Goal: Task Accomplishment & Management: Complete application form

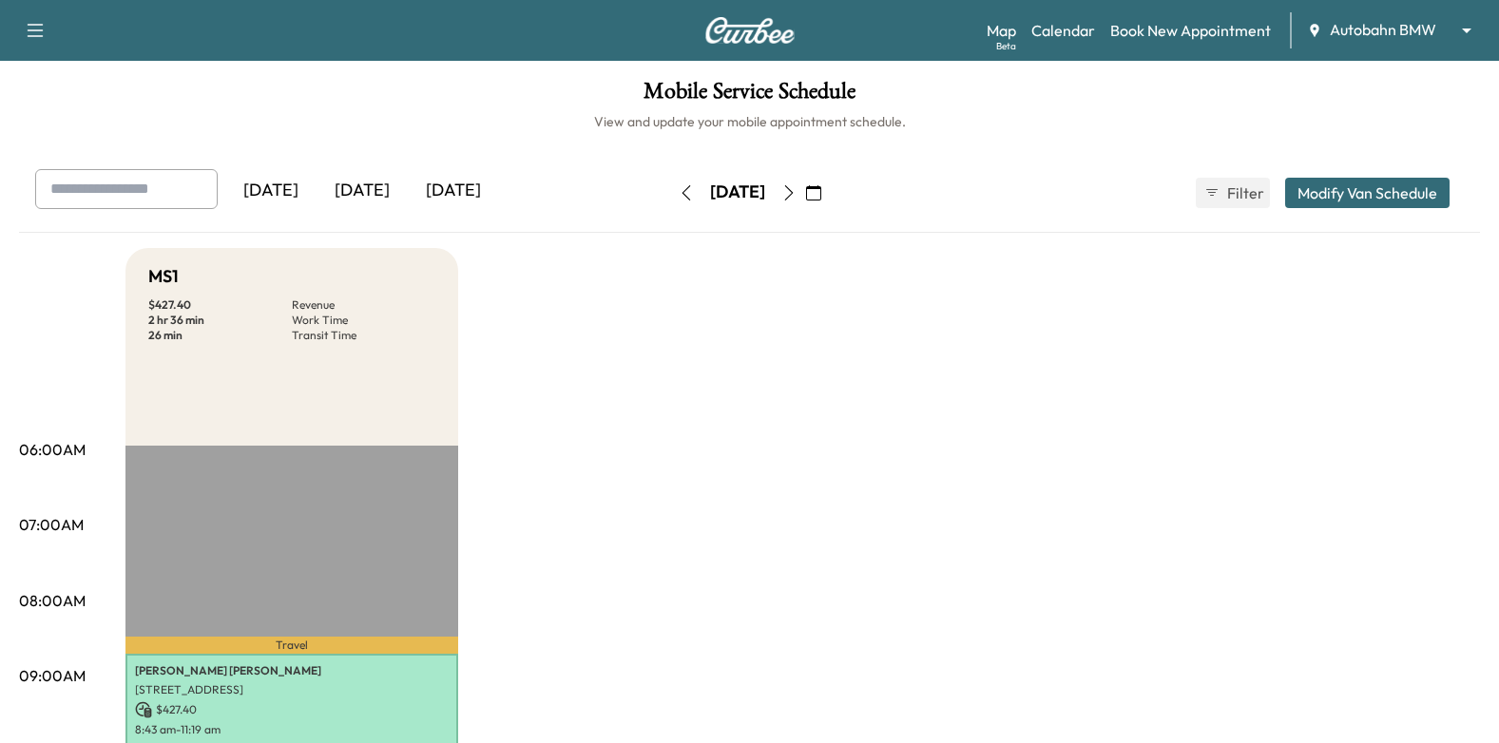
click at [1360, 4] on div "Support Log Out Map Beta Calendar Book New Appointment Autobahn BMW ******** ​" at bounding box center [749, 30] width 1499 height 61
click at [1357, 30] on body "Support Log Out Map Beta Calendar Book New Appointment Autobahn BMW ******** ​ …" at bounding box center [749, 371] width 1499 height 743
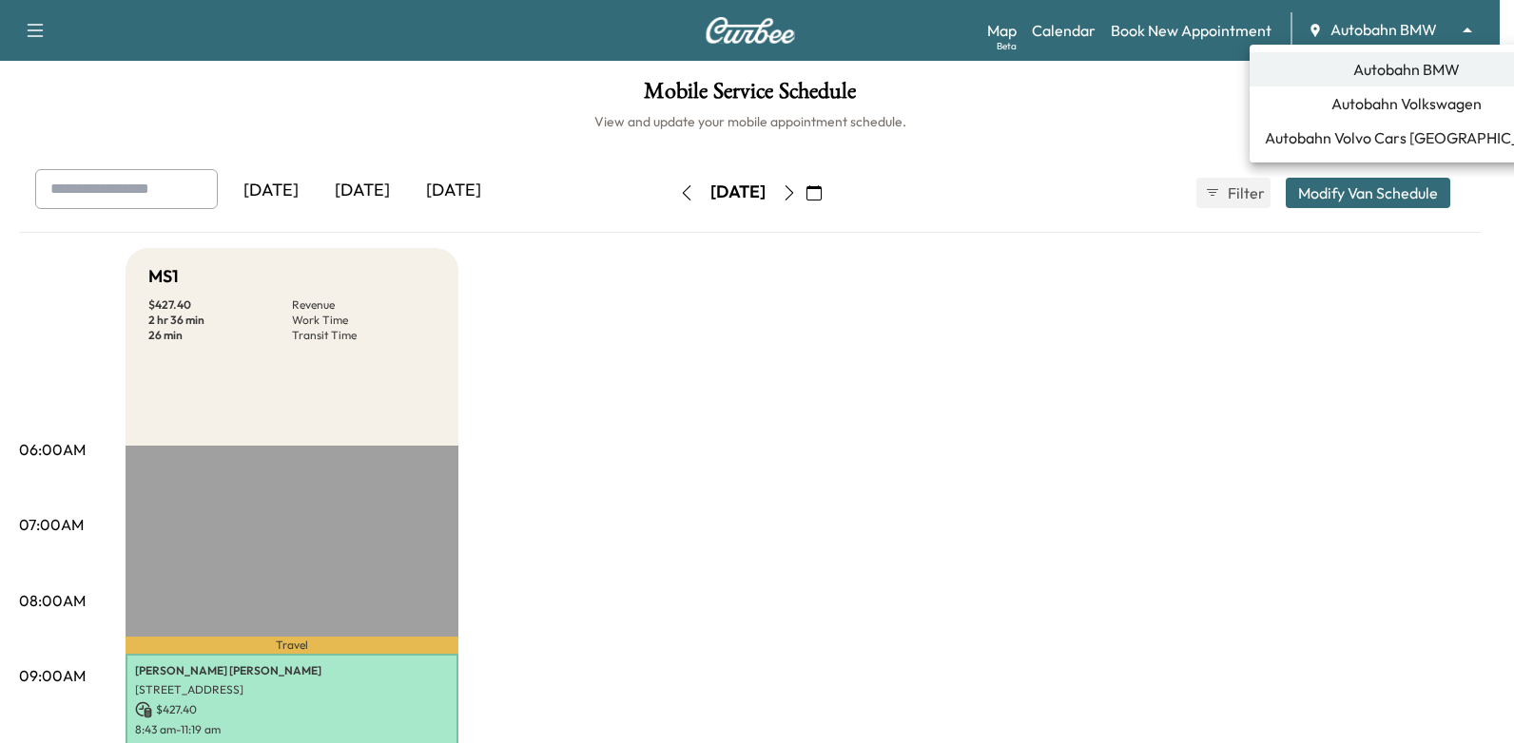
click at [907, 314] on div at bounding box center [757, 371] width 1514 height 743
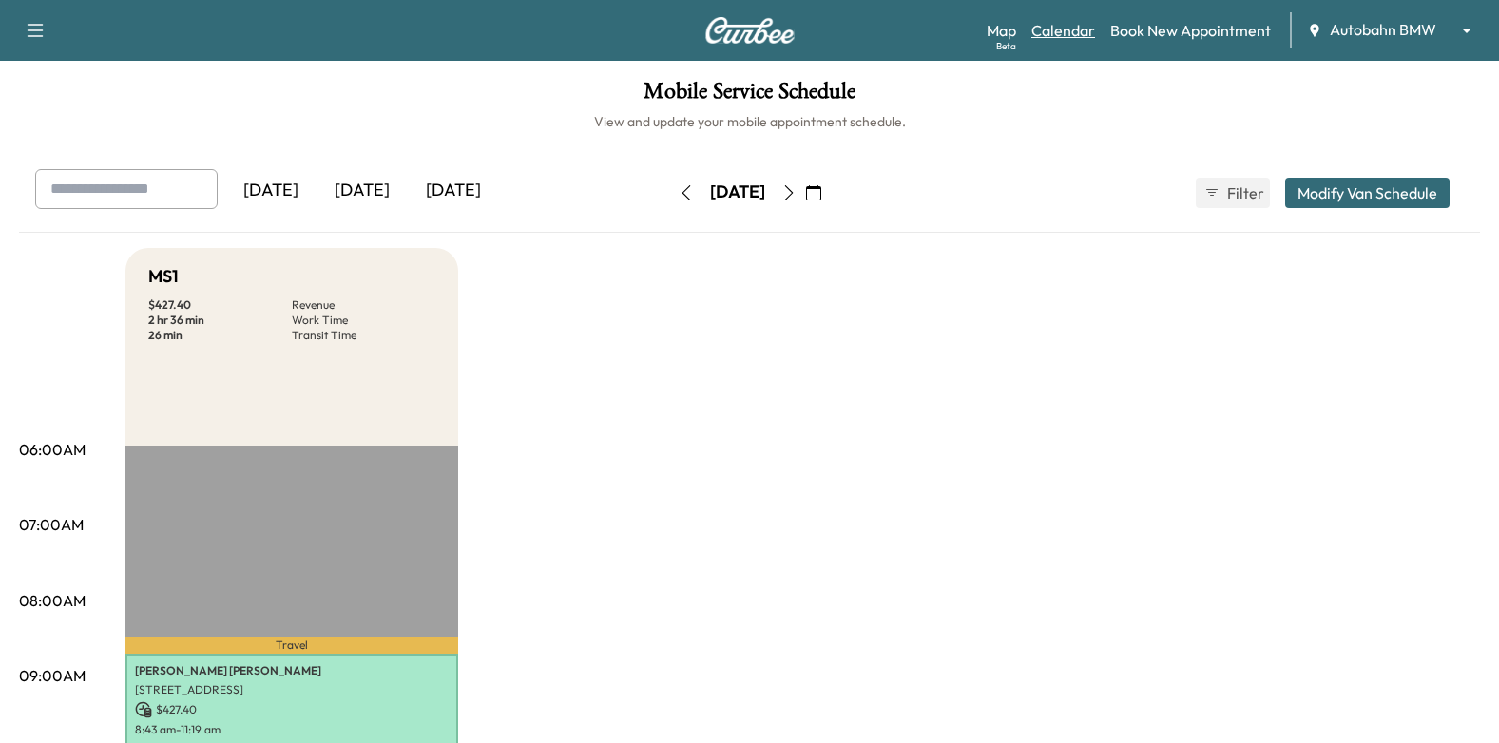
click at [1058, 30] on link "Calendar" at bounding box center [1064, 30] width 64 height 23
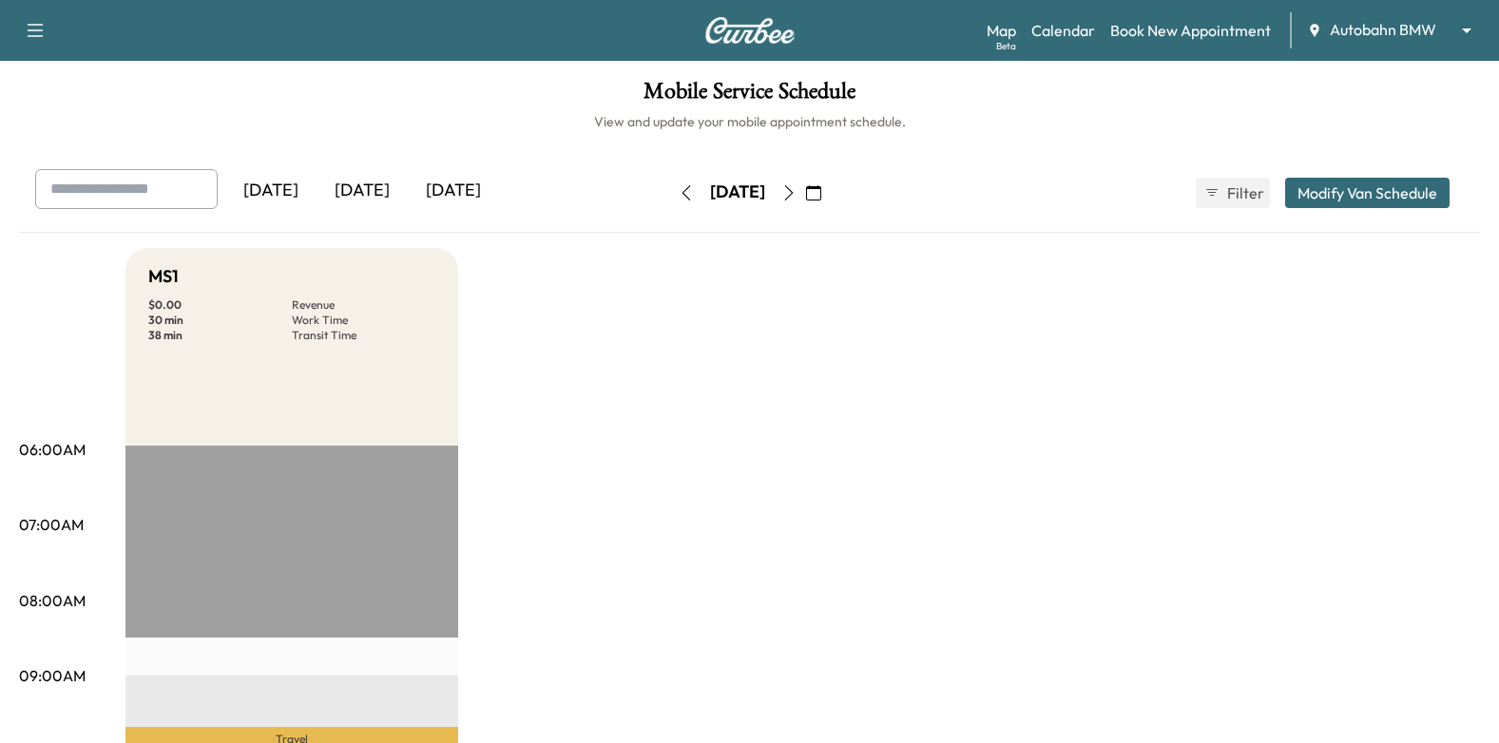
click at [805, 192] on button "button" at bounding box center [789, 193] width 32 height 30
click at [797, 199] on icon "button" at bounding box center [789, 192] width 15 height 15
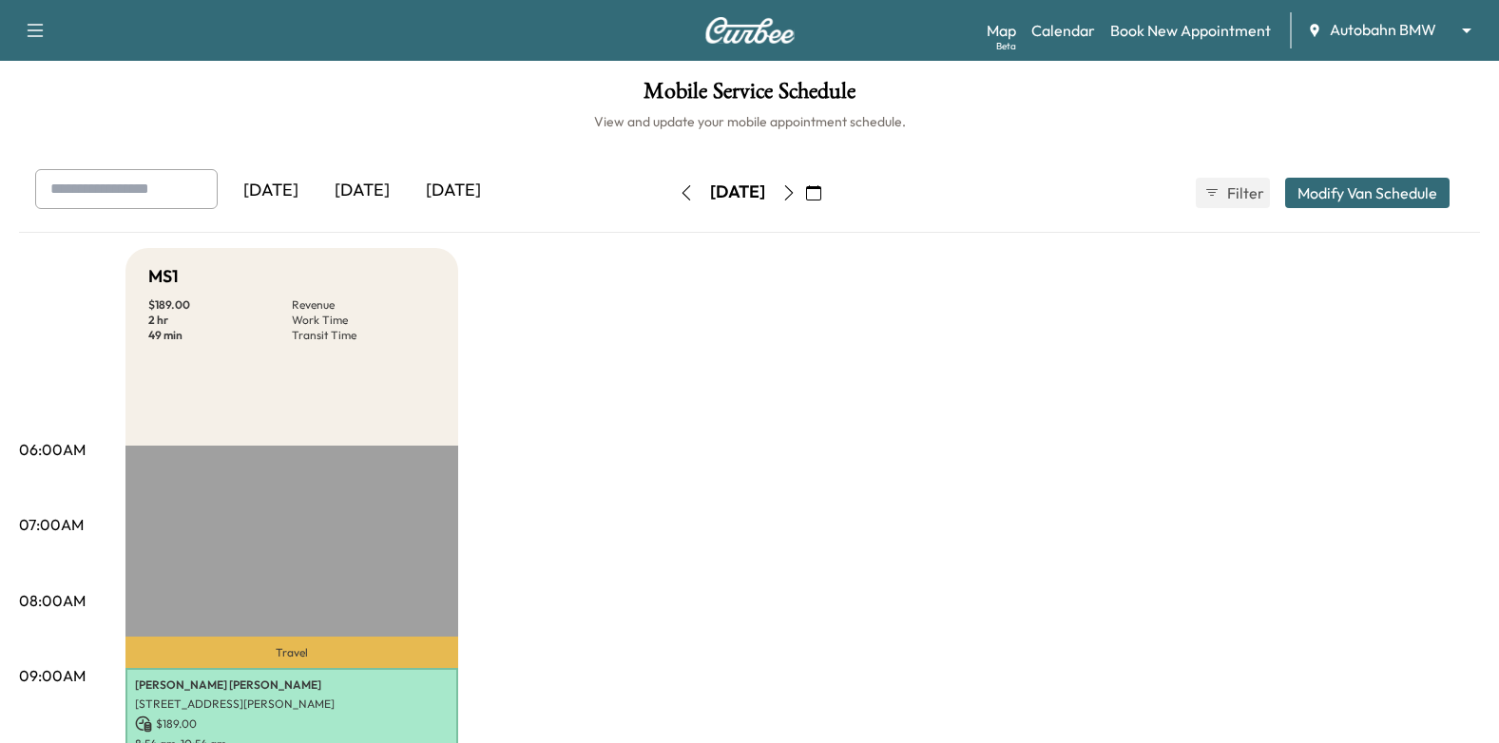
click at [797, 185] on icon "button" at bounding box center [789, 192] width 15 height 15
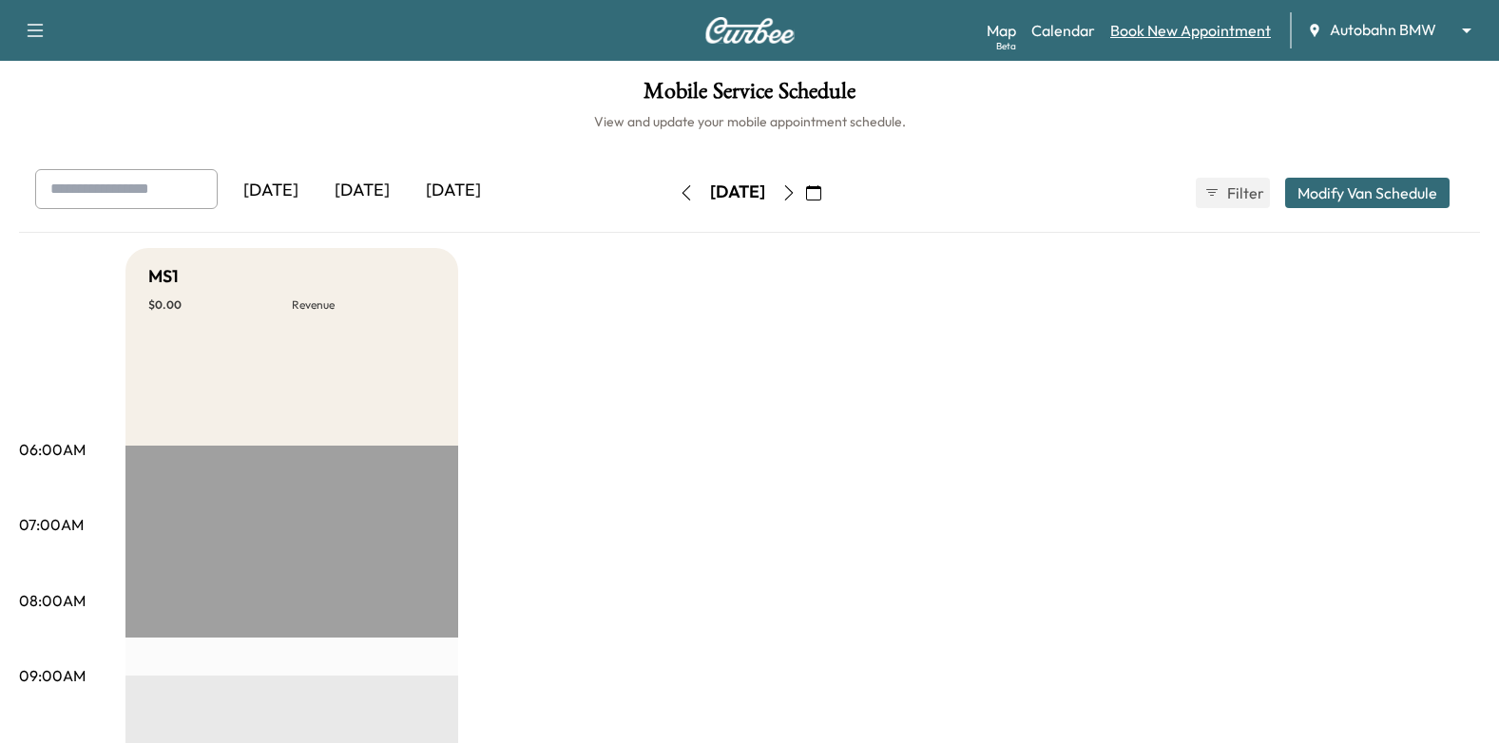
click at [1214, 32] on link "Book New Appointment" at bounding box center [1190, 30] width 161 height 23
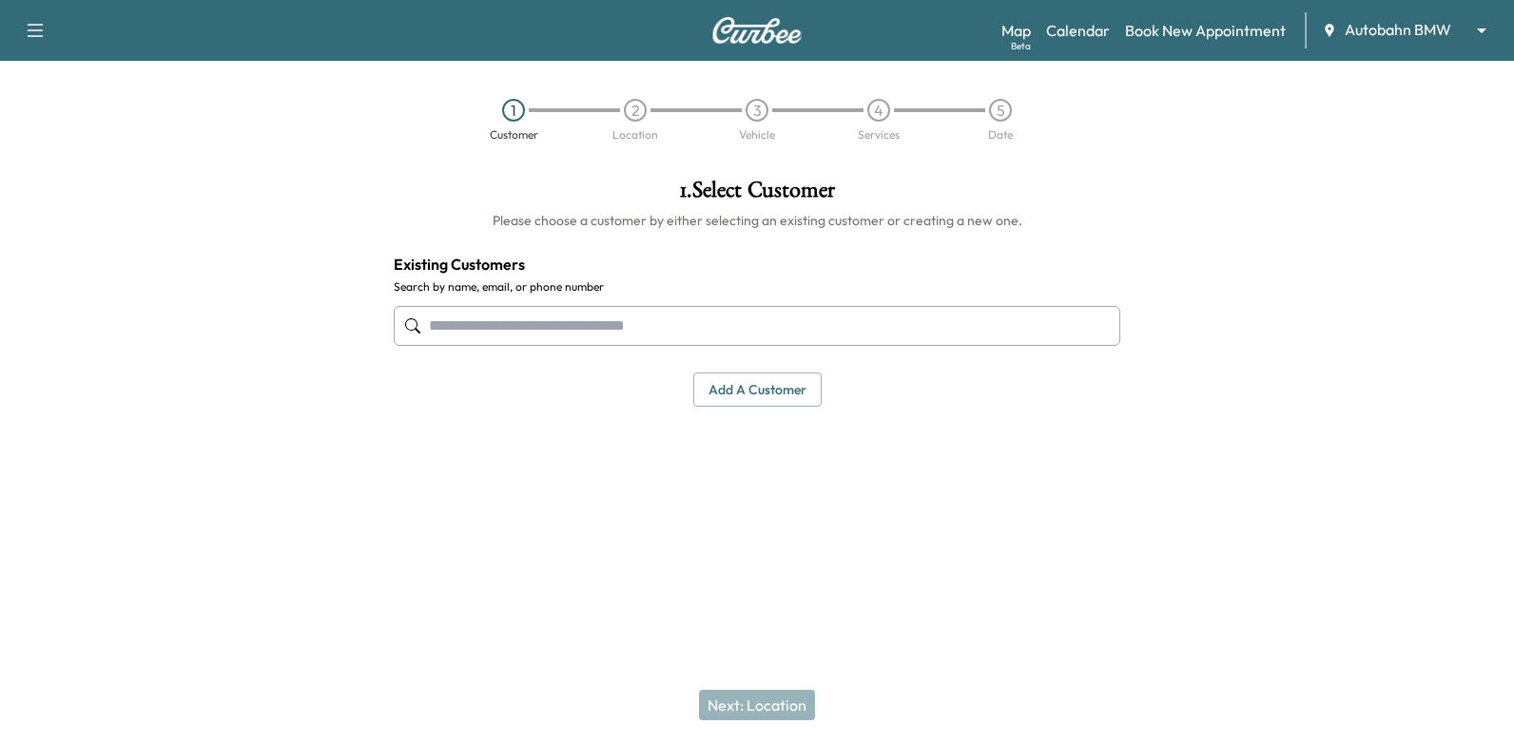
click at [970, 299] on div at bounding box center [757, 326] width 726 height 63
click at [967, 336] on input "text" at bounding box center [757, 326] width 726 height 40
click at [962, 331] on input "text" at bounding box center [757, 326] width 726 height 40
click at [985, 327] on input "**********" at bounding box center [757, 326] width 726 height 40
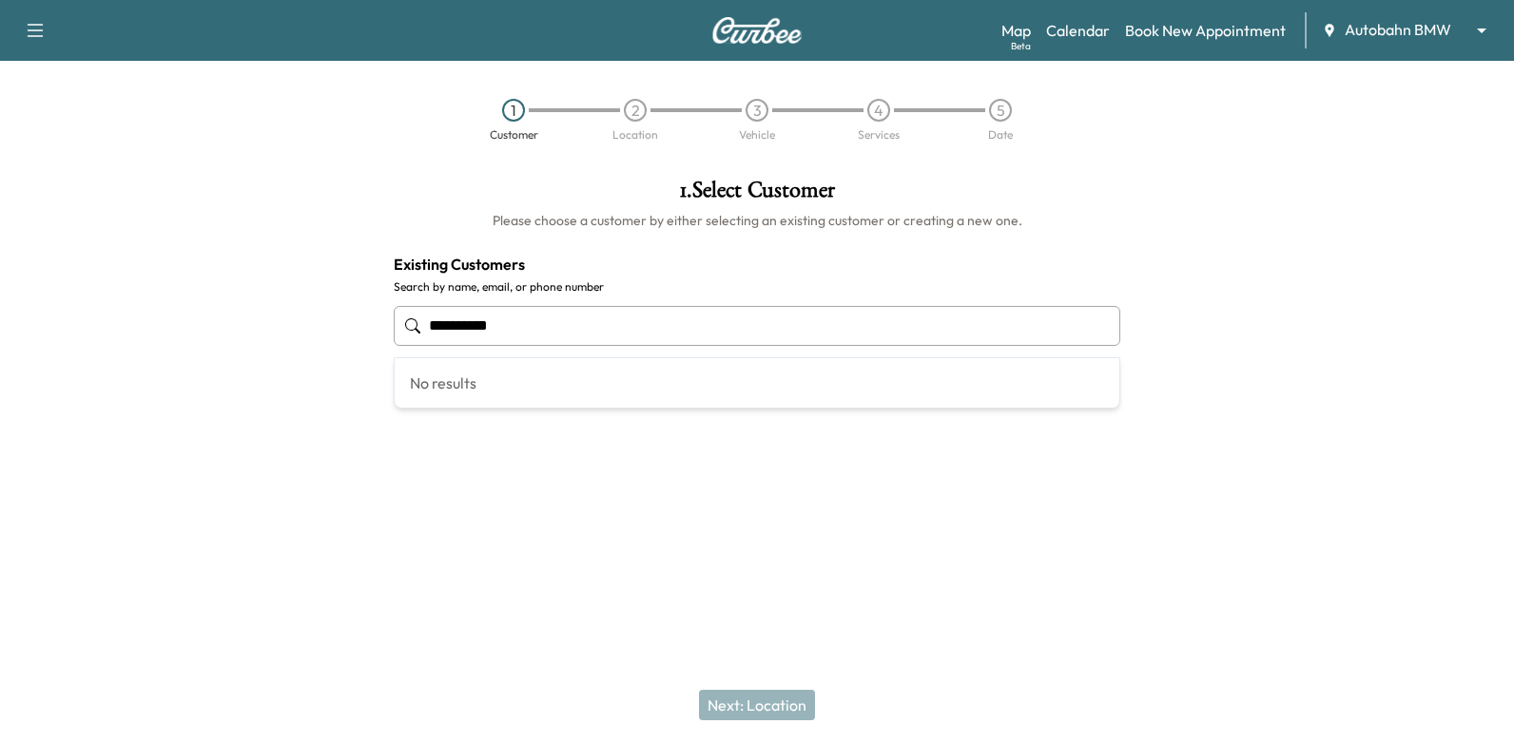
click at [985, 327] on input "**********" at bounding box center [757, 326] width 726 height 40
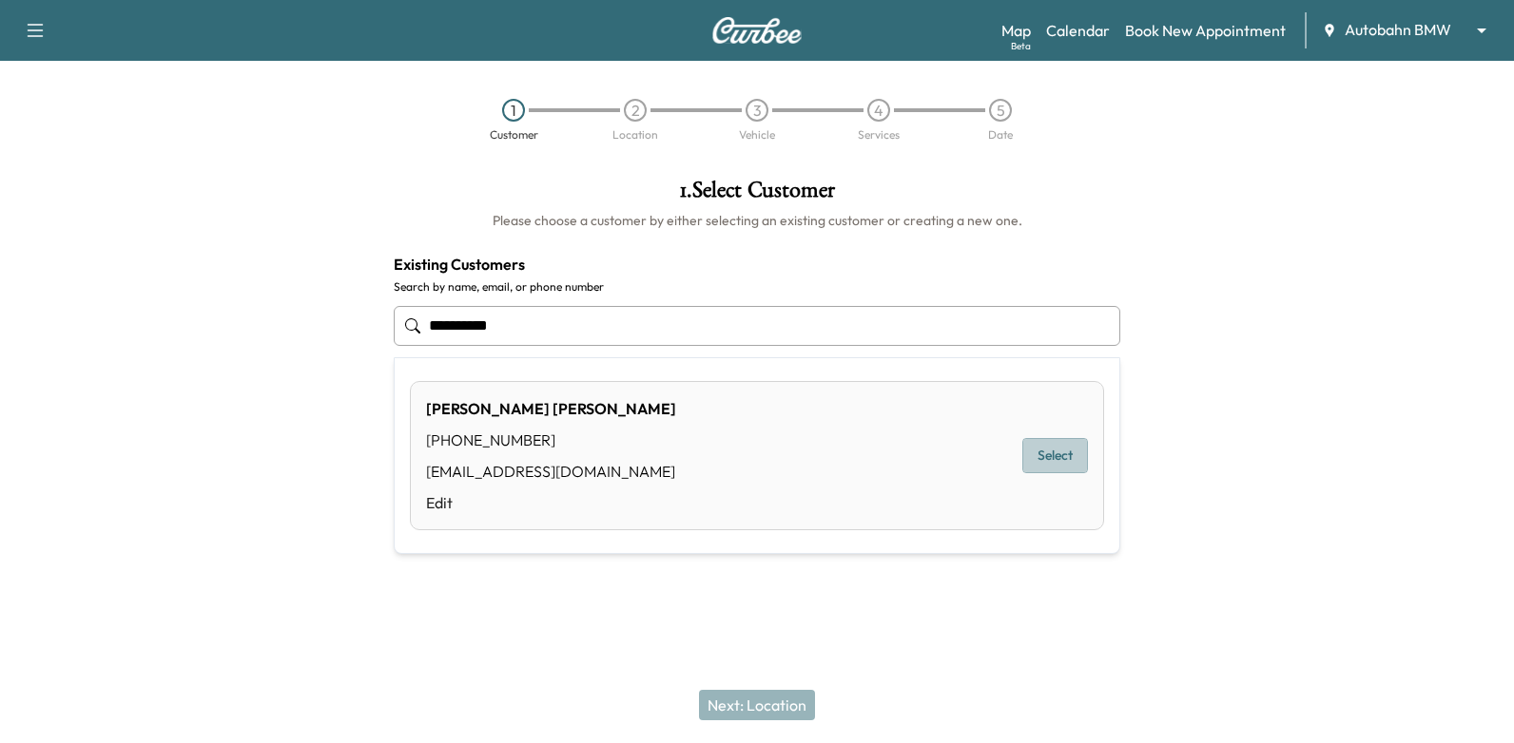
click at [1038, 455] on button "Select" at bounding box center [1055, 455] width 66 height 35
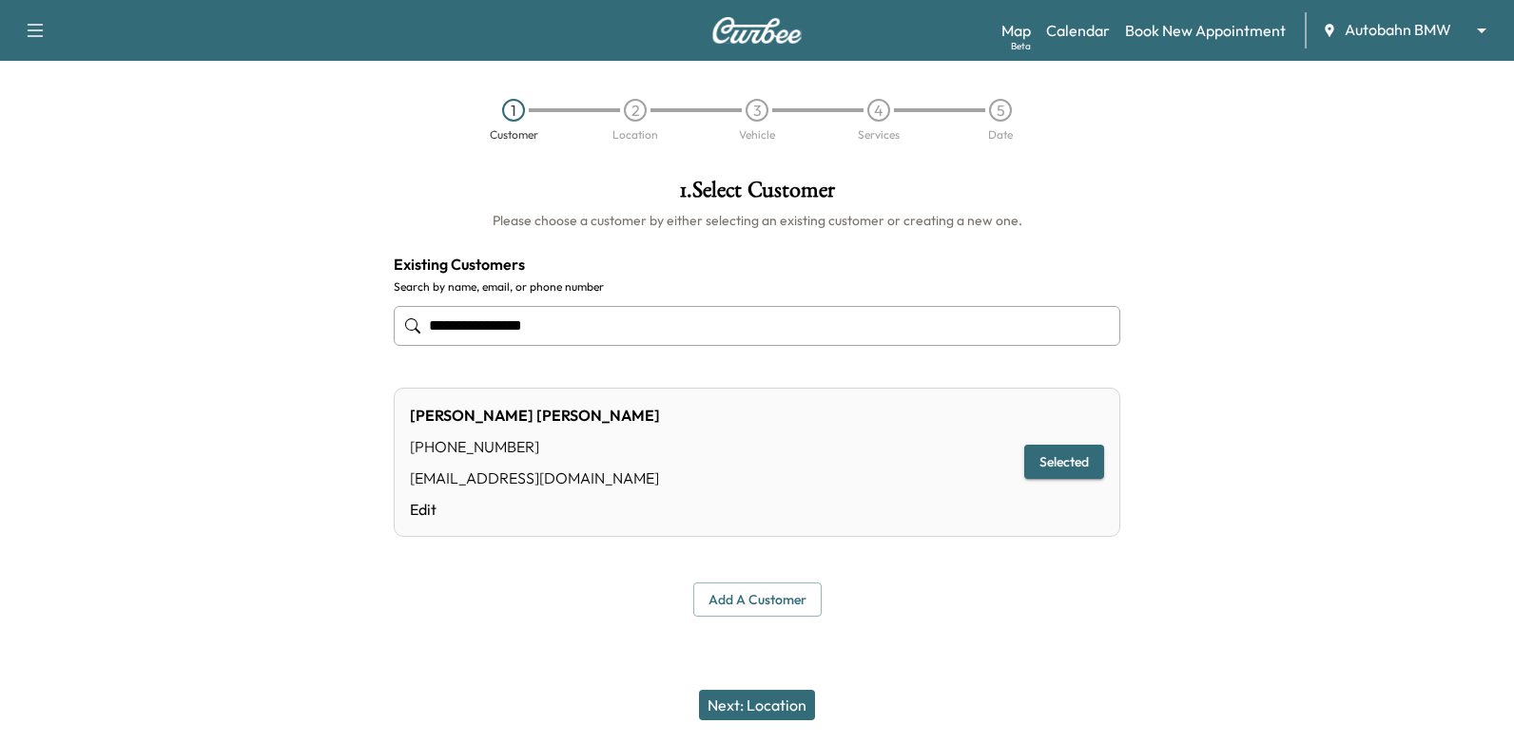
type input "**********"
click at [767, 716] on button "Next: Location" at bounding box center [757, 705] width 116 height 30
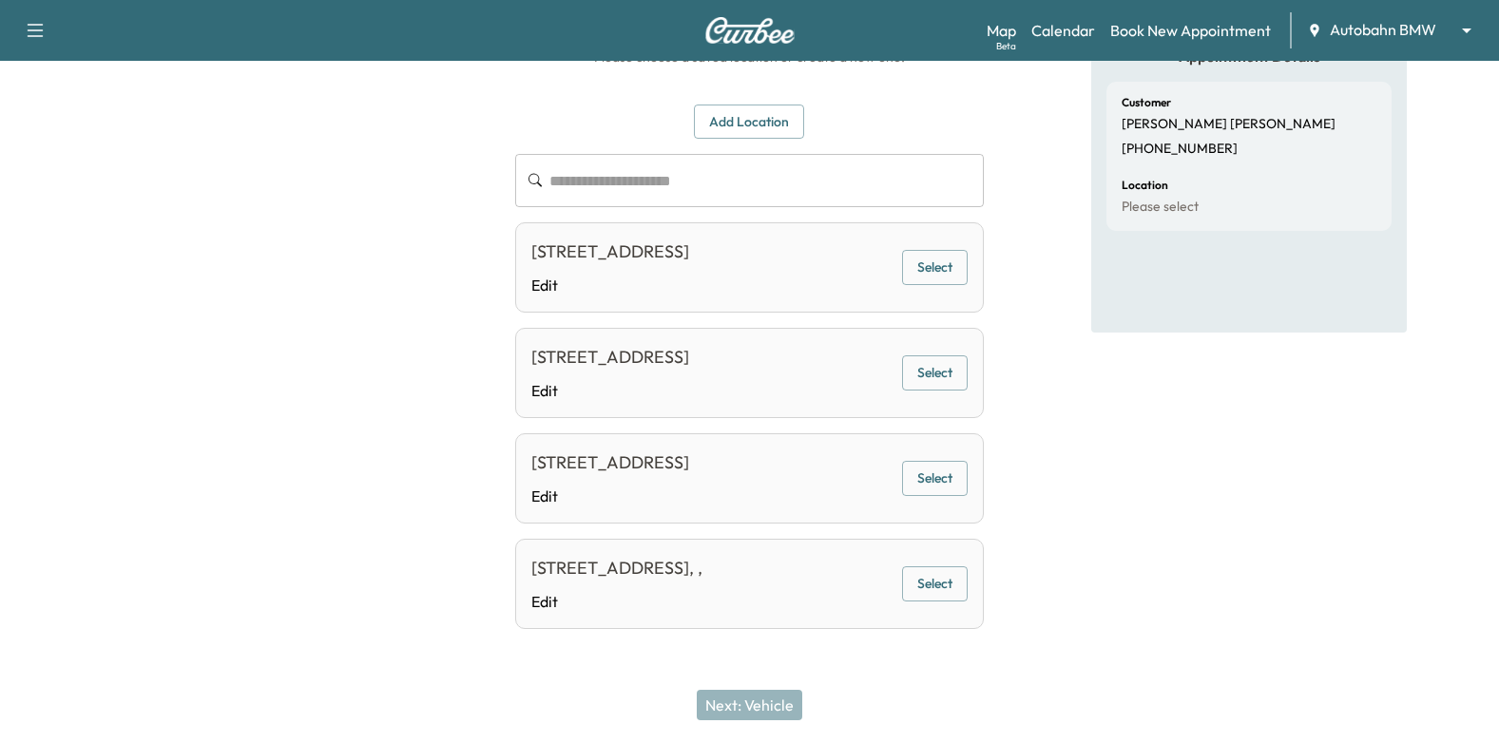
scroll to position [148, 0]
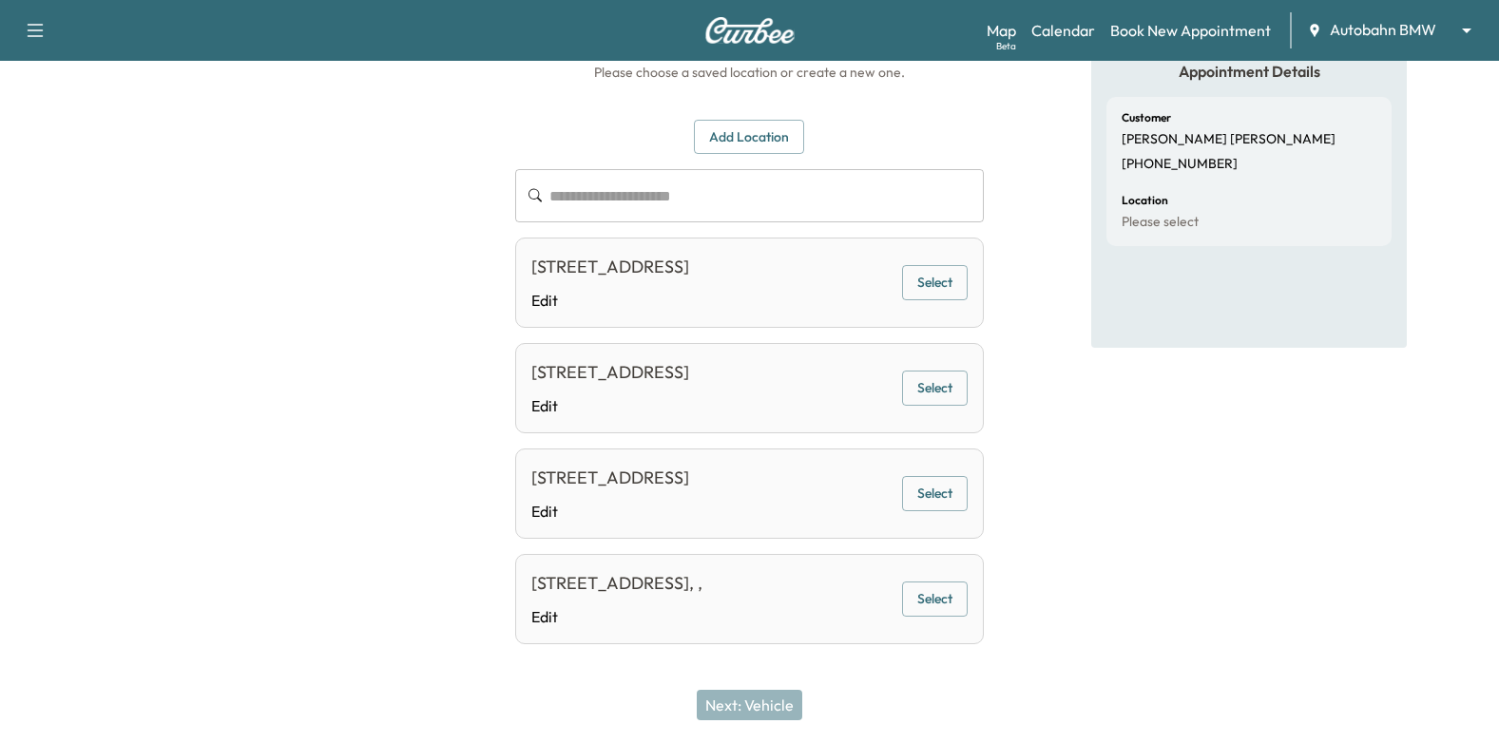
click at [942, 300] on button "Select" at bounding box center [935, 282] width 66 height 35
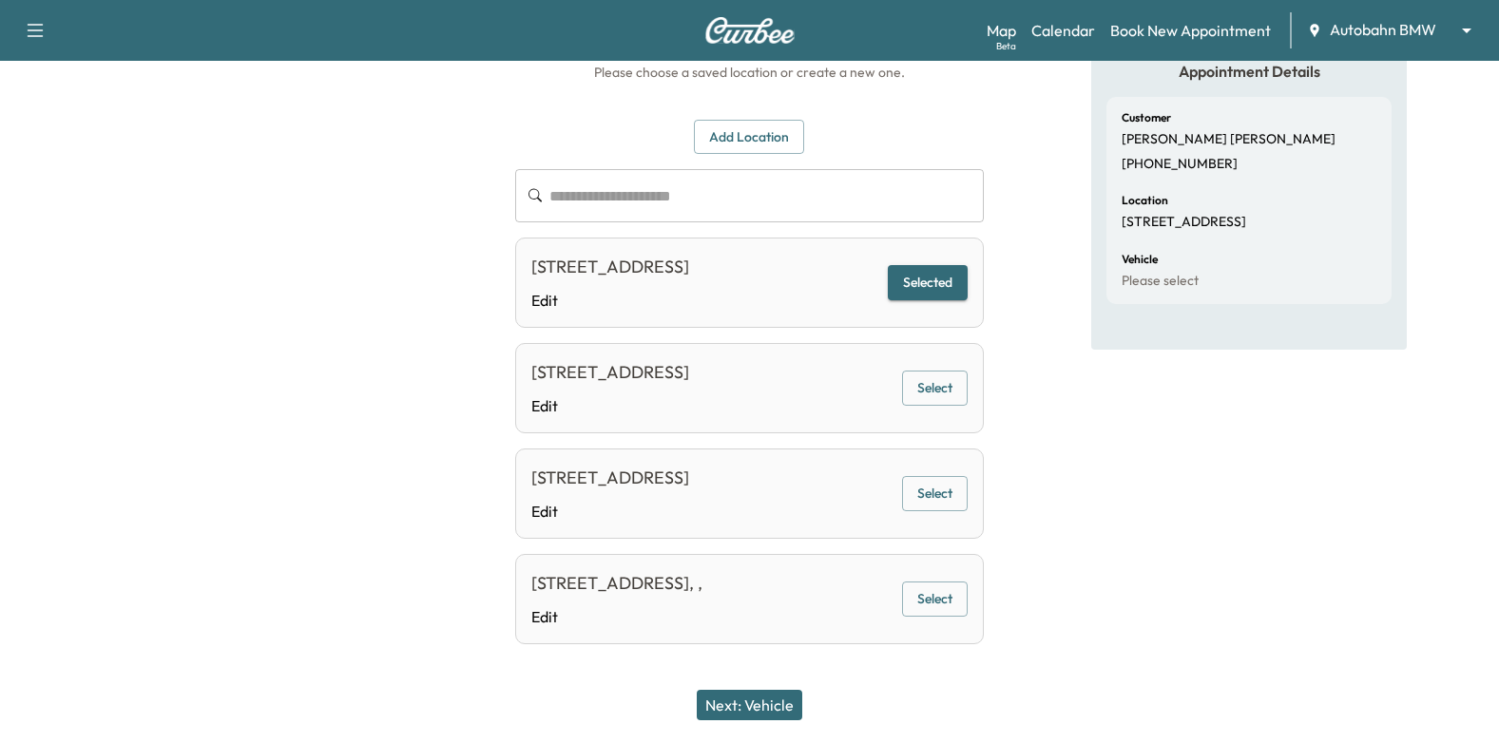
click at [748, 701] on button "Next: Vehicle" at bounding box center [750, 705] width 106 height 30
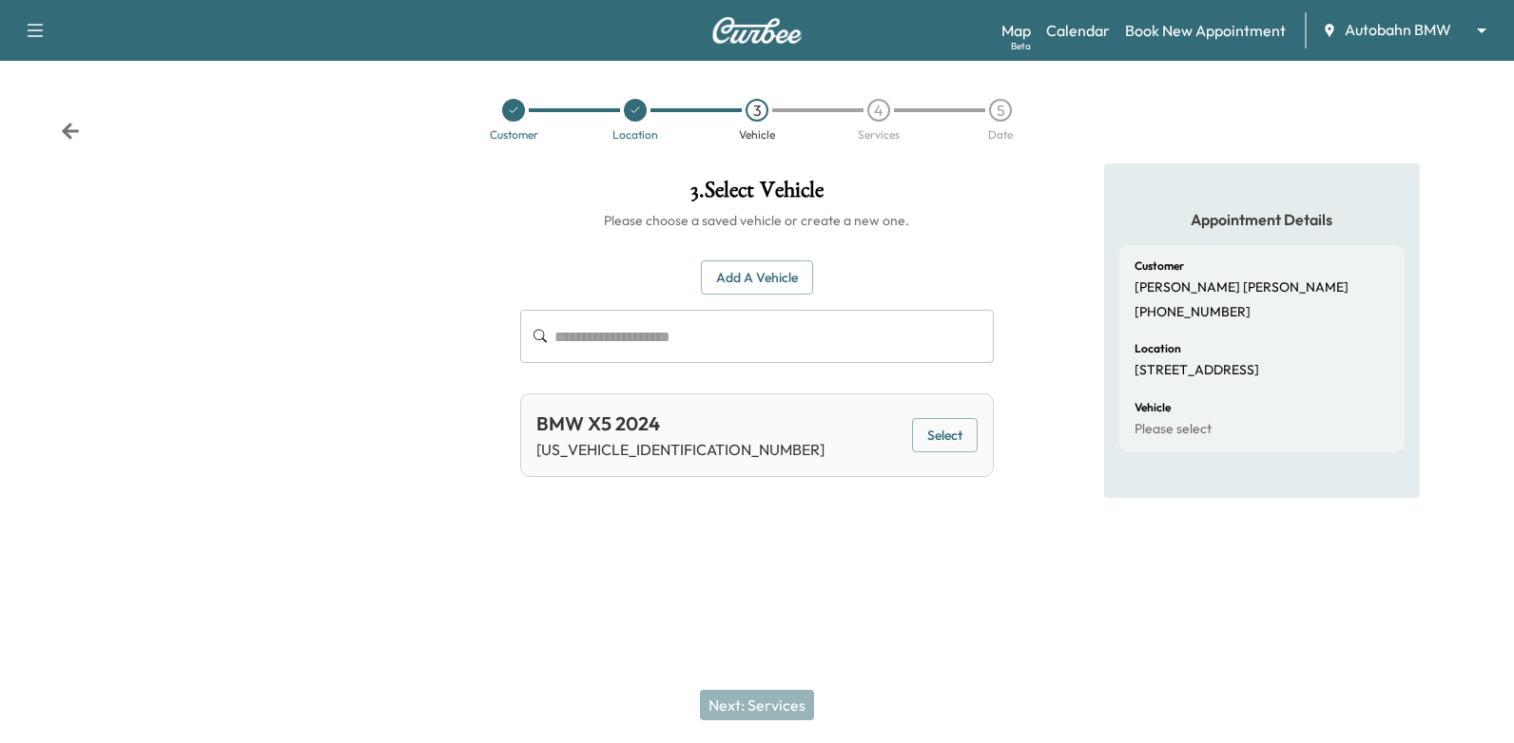
click at [958, 435] on button "Select" at bounding box center [945, 435] width 66 height 35
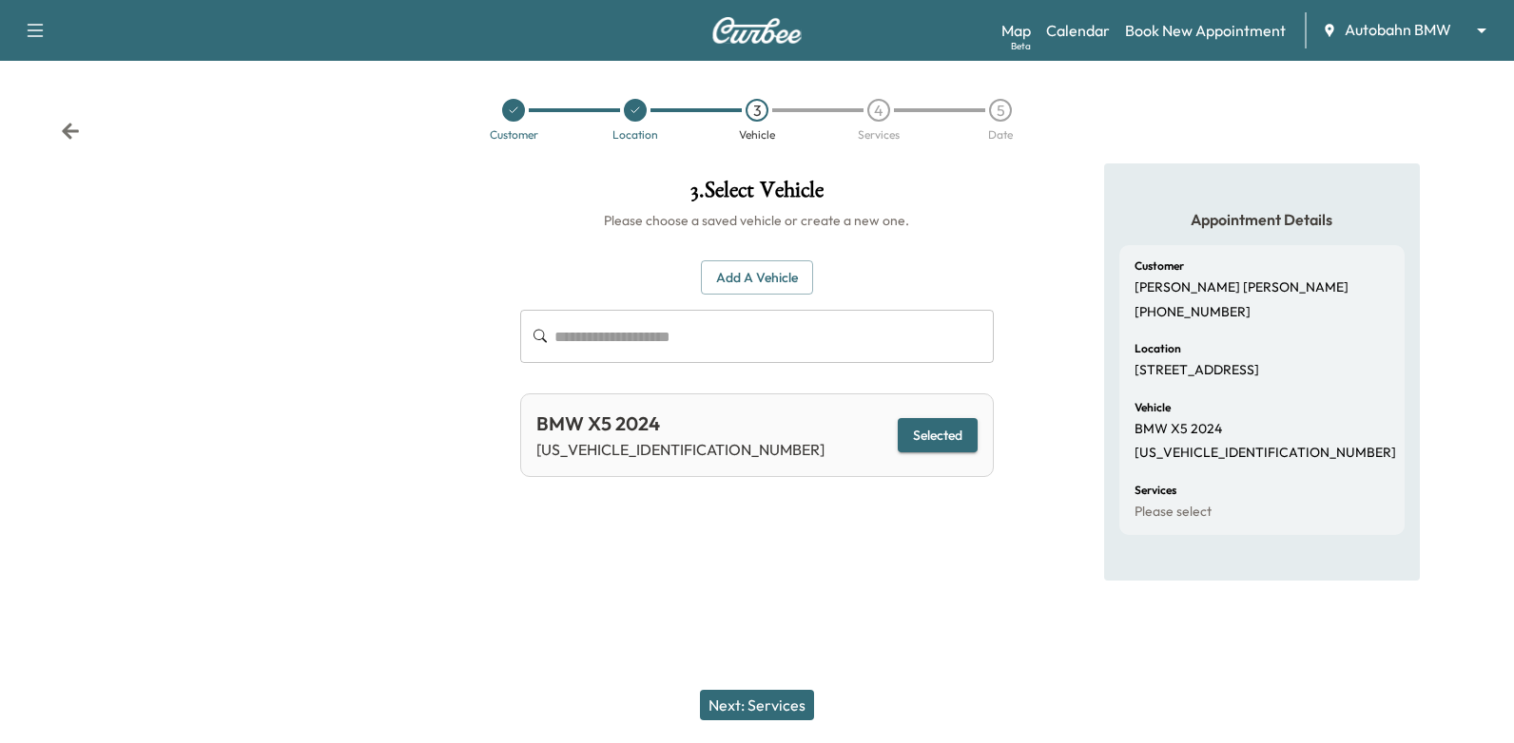
click at [762, 685] on div "Next: Services" at bounding box center [757, 705] width 1514 height 76
click at [777, 701] on button "Next: Services" at bounding box center [757, 705] width 114 height 30
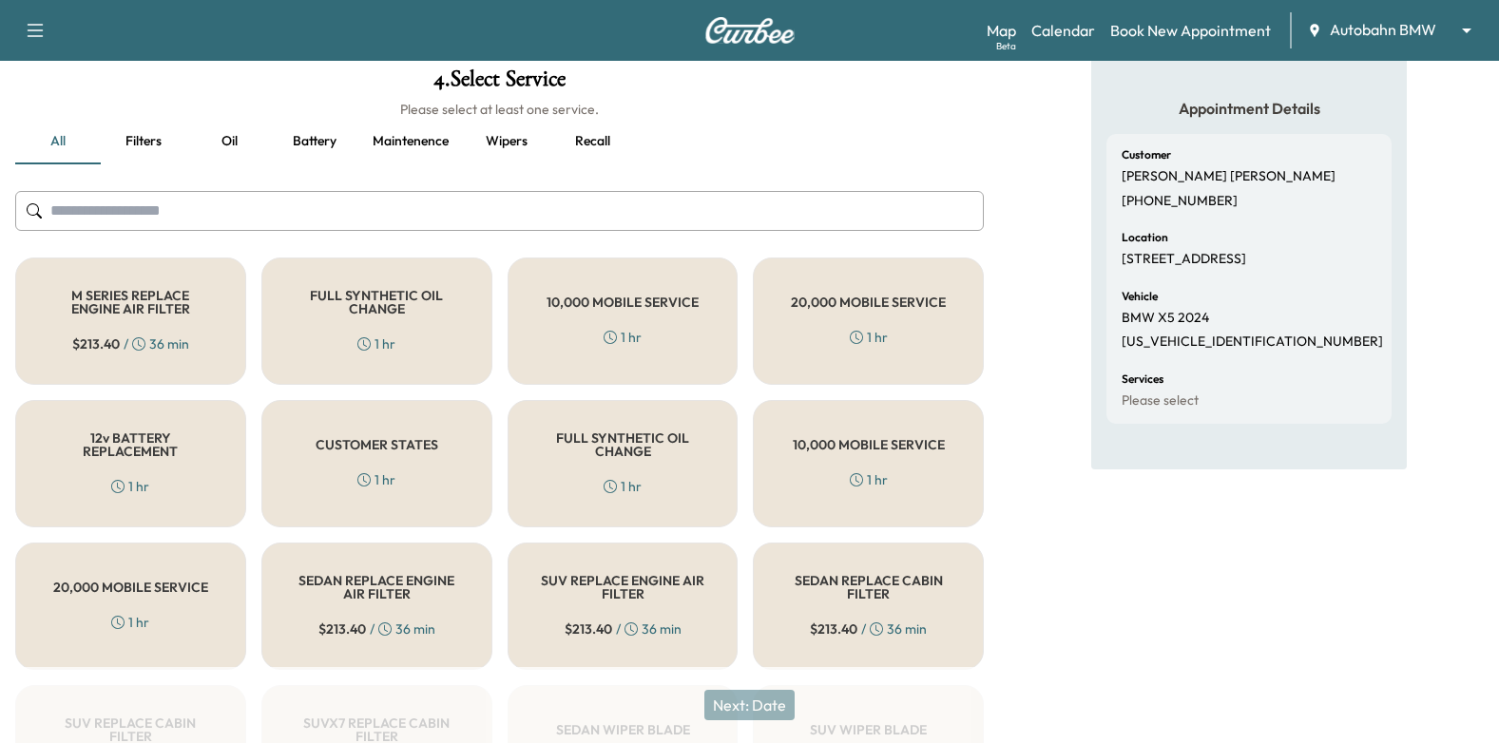
scroll to position [285, 0]
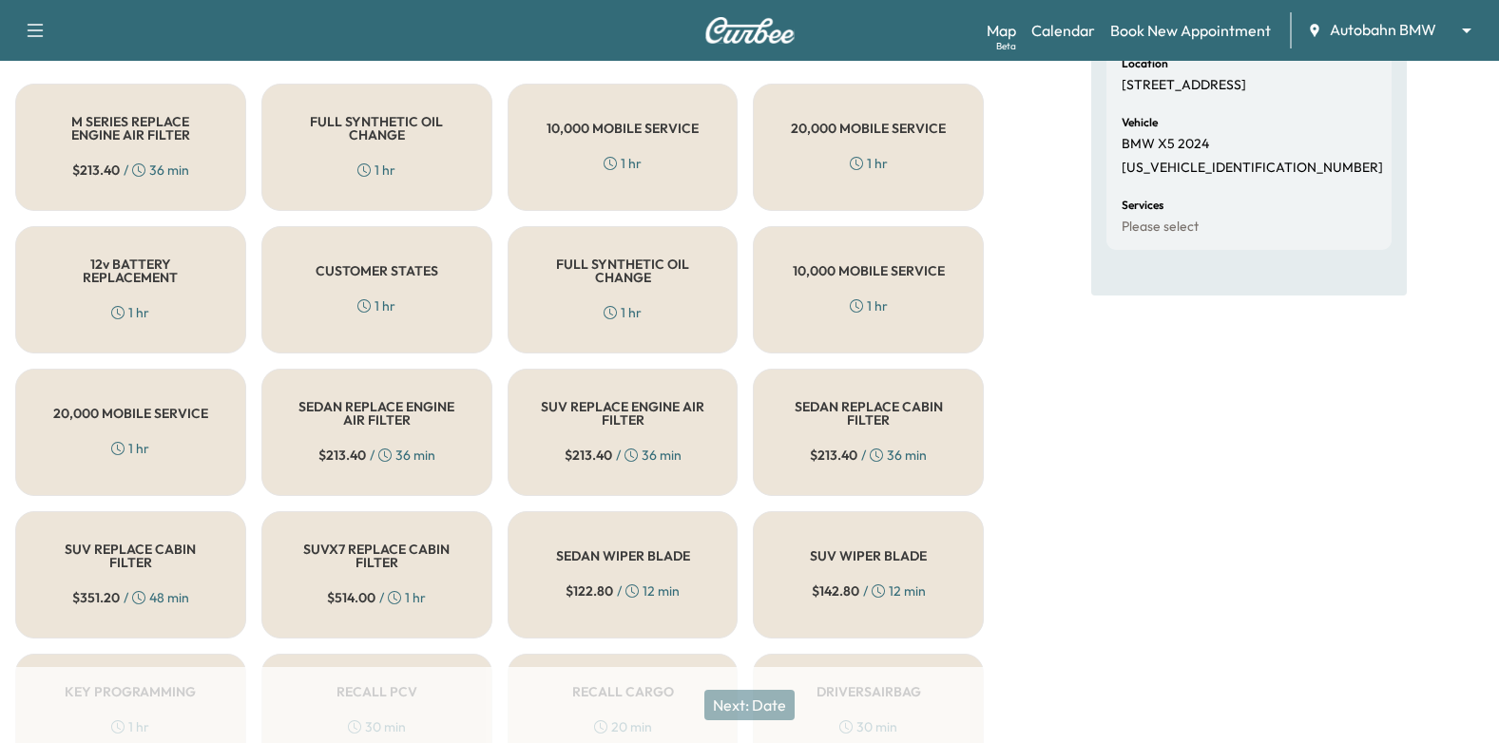
click at [206, 420] on h5 "20,000 MOBILE SERVICE" at bounding box center [130, 413] width 155 height 13
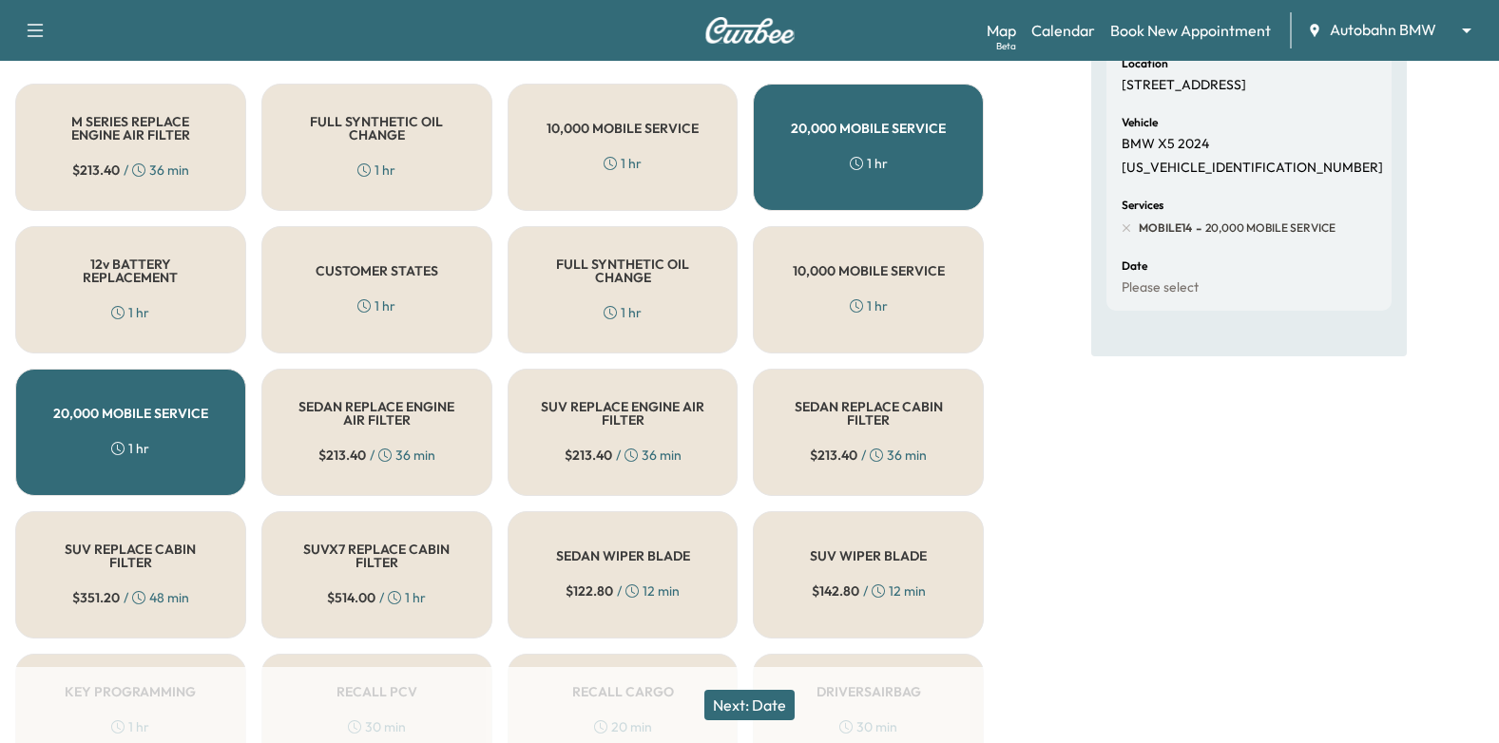
click at [736, 707] on button "Next: Date" at bounding box center [750, 705] width 90 height 30
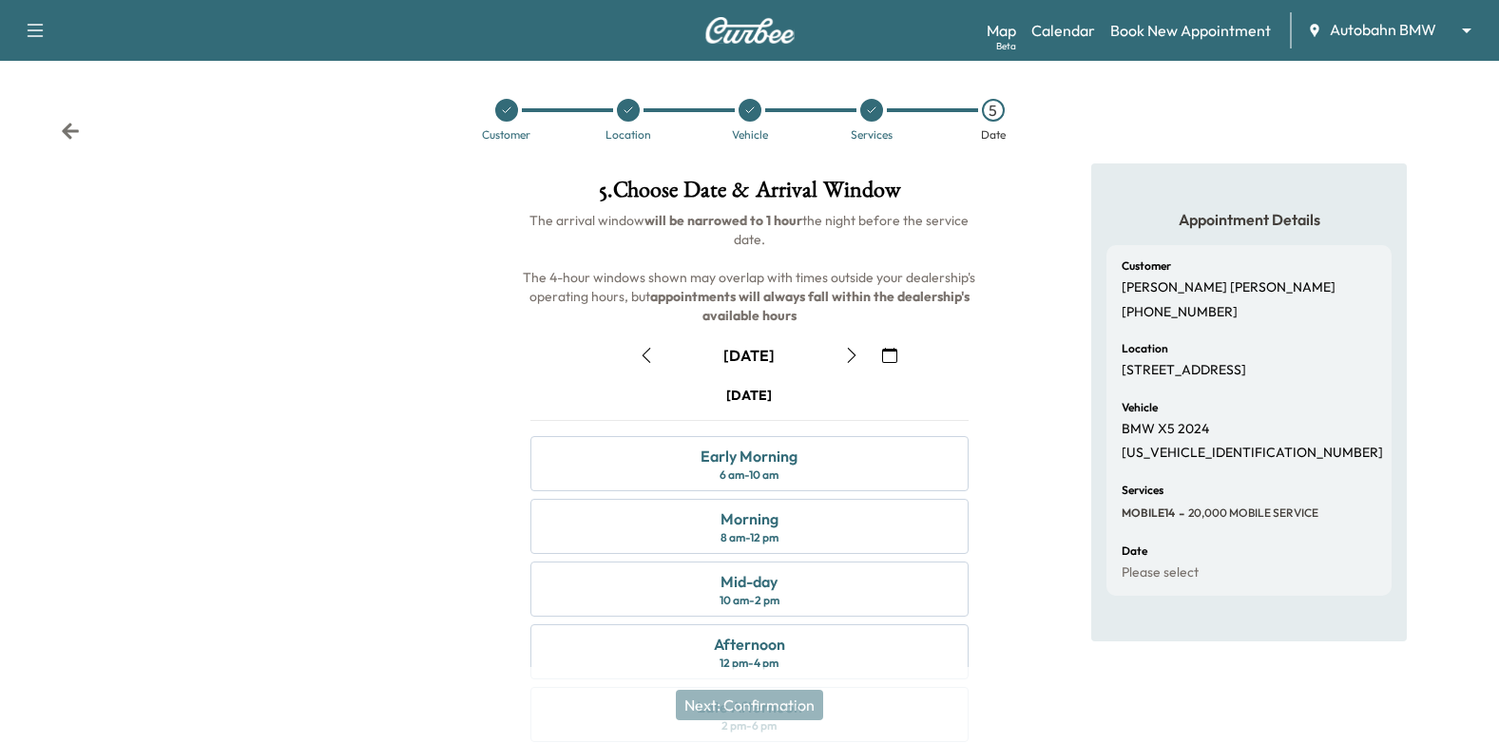
click at [894, 351] on icon "button" at bounding box center [889, 355] width 15 height 15
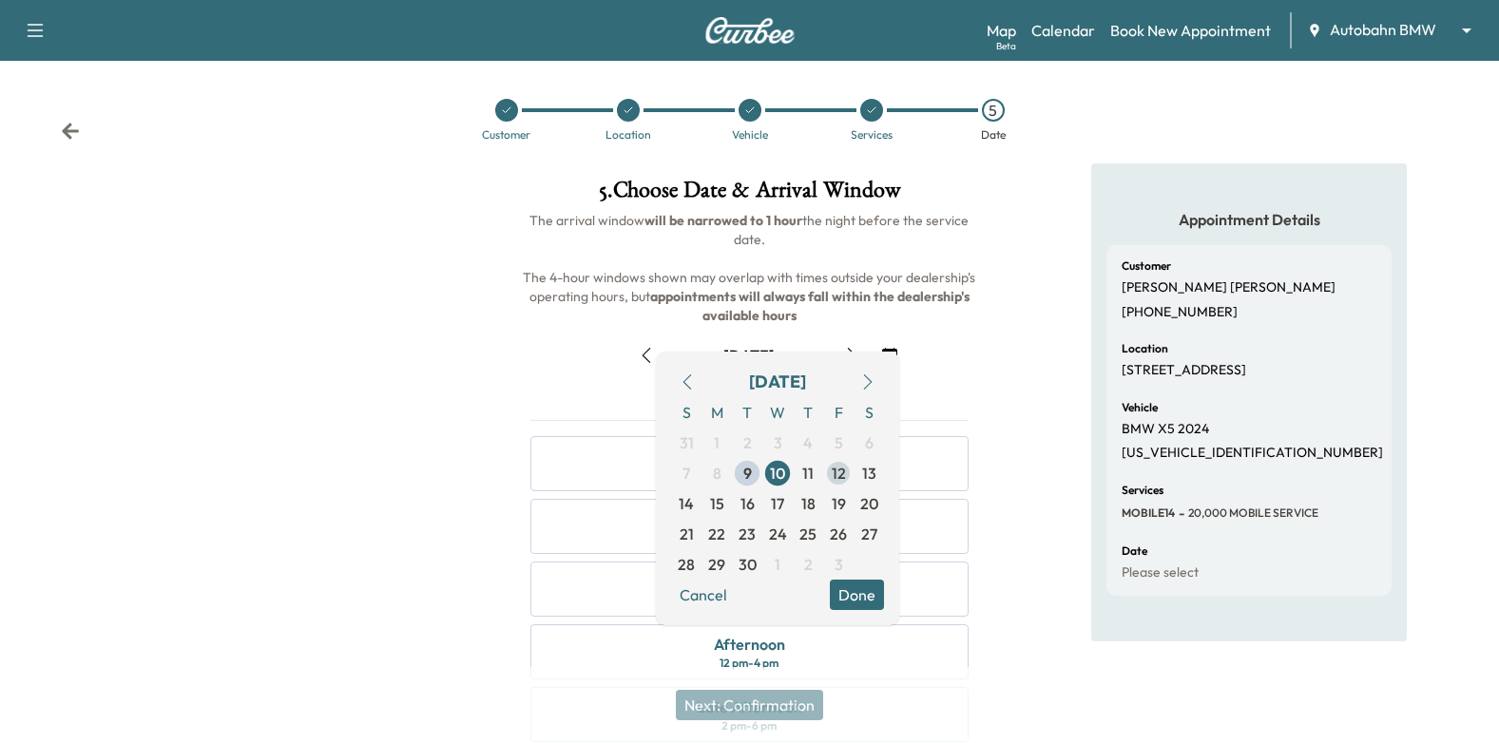
click at [839, 477] on span "12" at bounding box center [839, 473] width 14 height 23
click at [859, 596] on button "Done" at bounding box center [857, 595] width 54 height 30
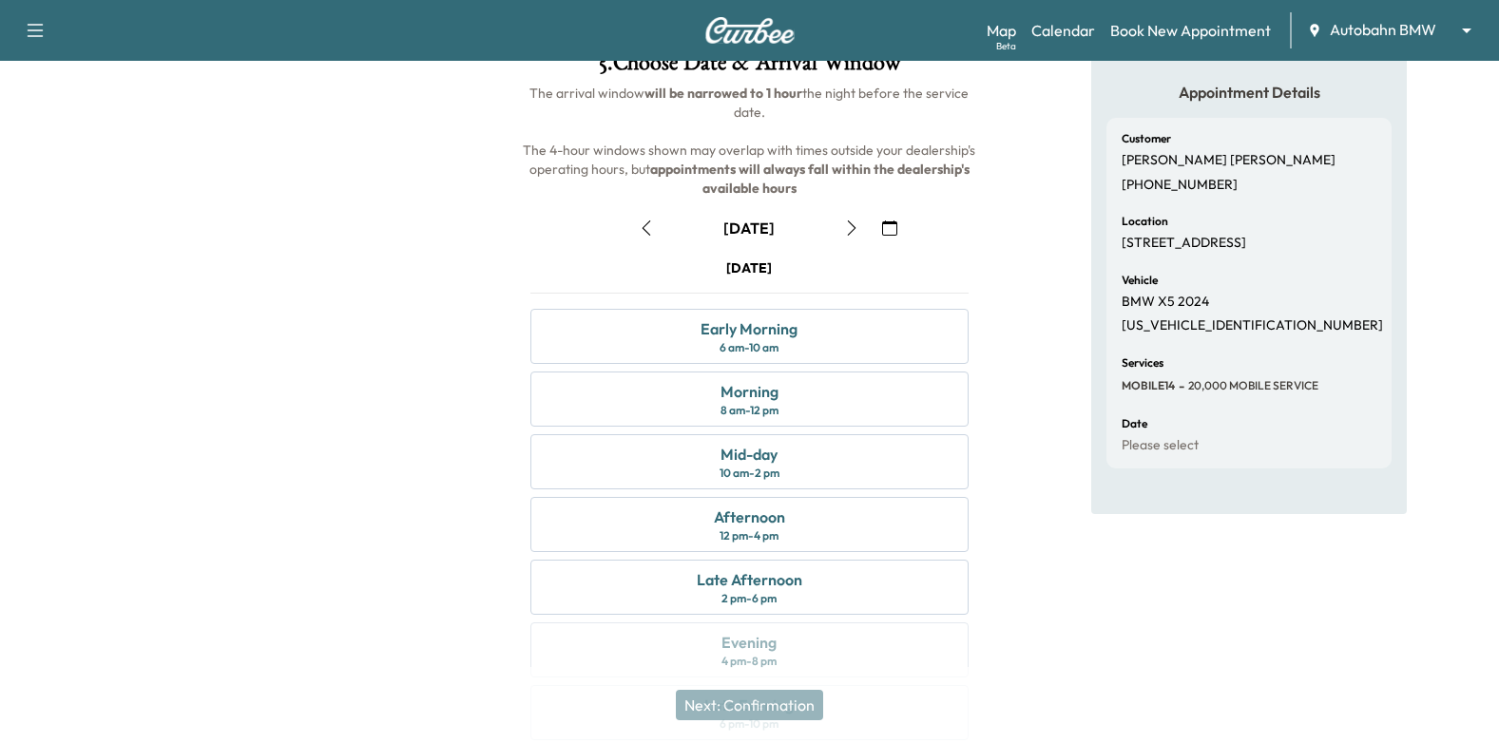
scroll to position [190, 0]
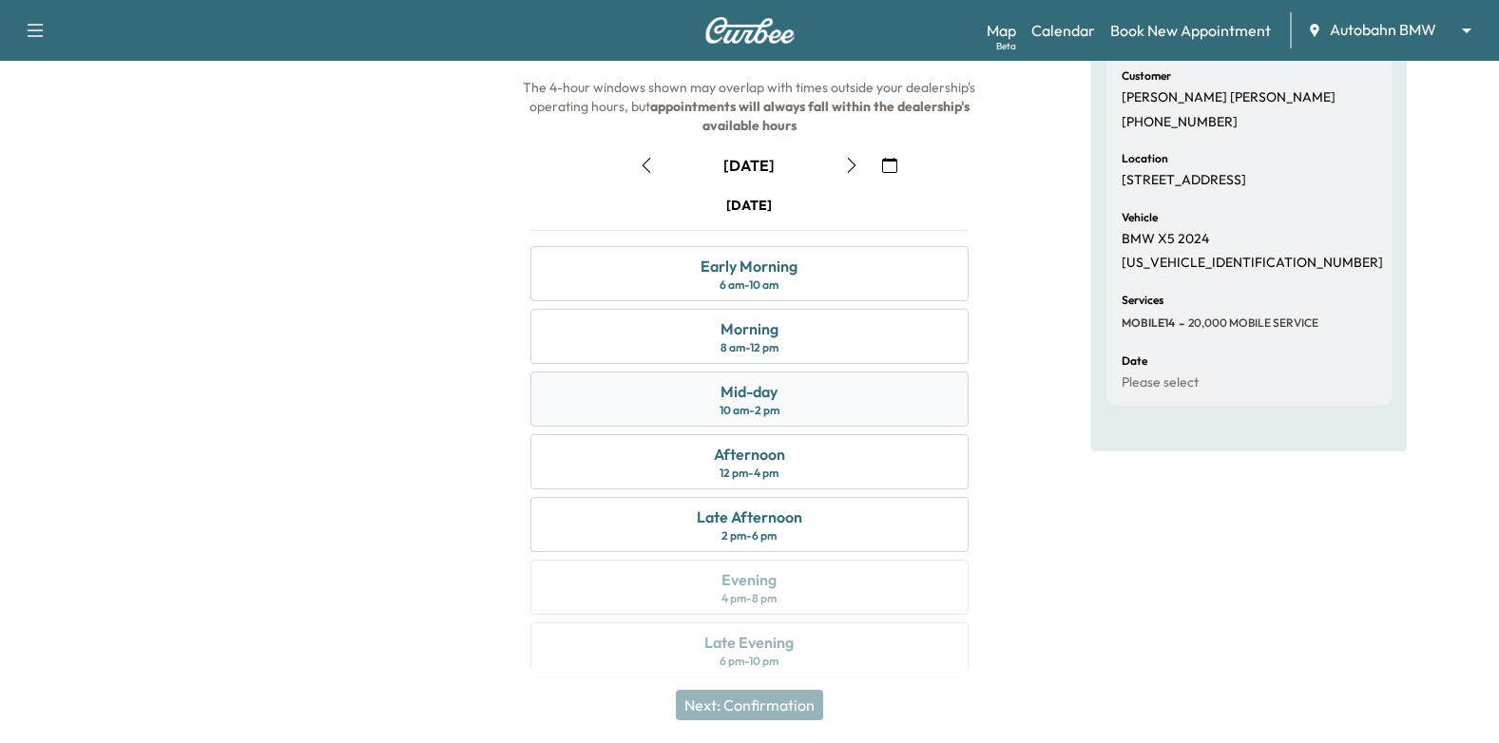
click at [898, 390] on div "Mid-day 10 am - 2 pm" at bounding box center [750, 399] width 439 height 55
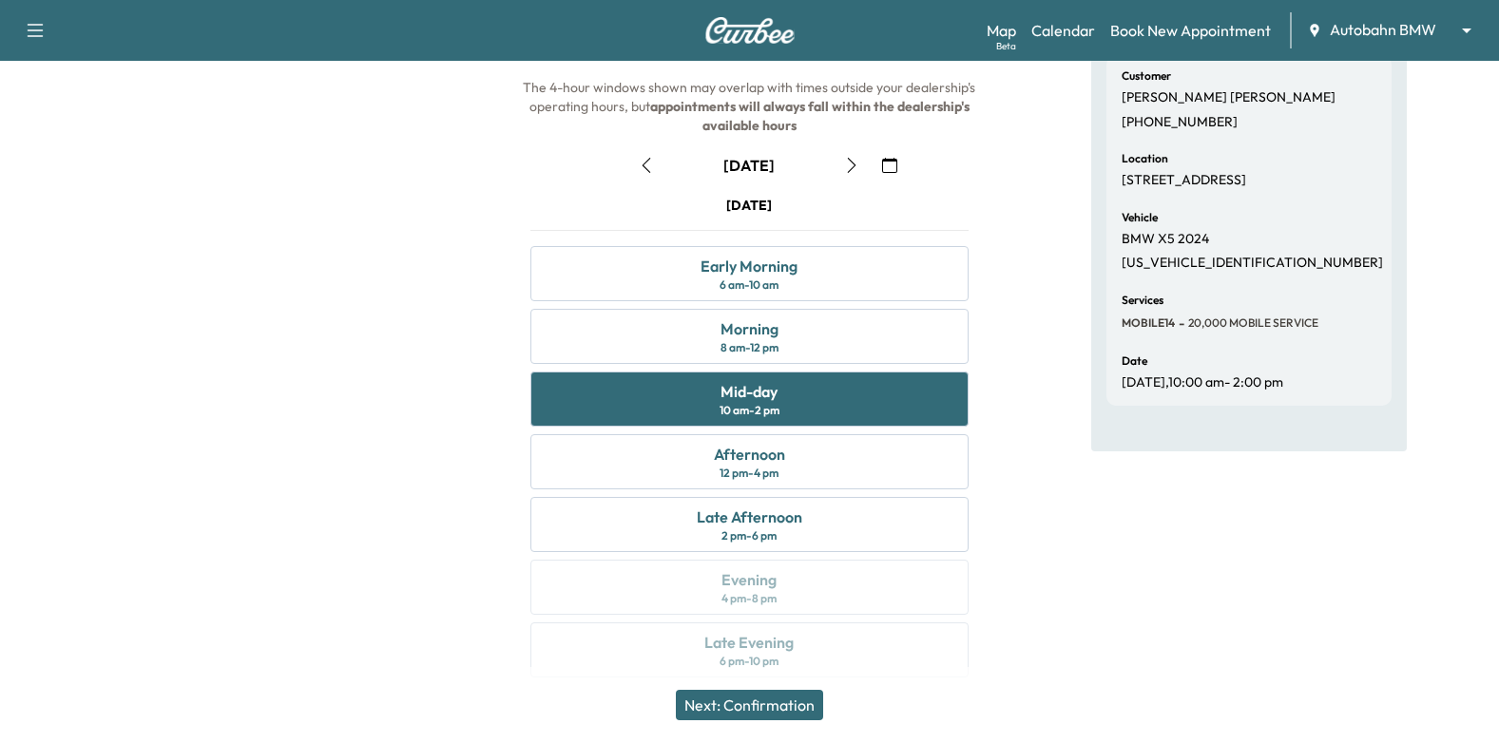
click at [1072, 442] on div "Appointment Details Customer [PERSON_NAME] [PHONE_NUMBER] Location [STREET_ADDR…" at bounding box center [1249, 336] width 500 height 727
click at [807, 702] on button "Next: Confirmation" at bounding box center [749, 705] width 147 height 30
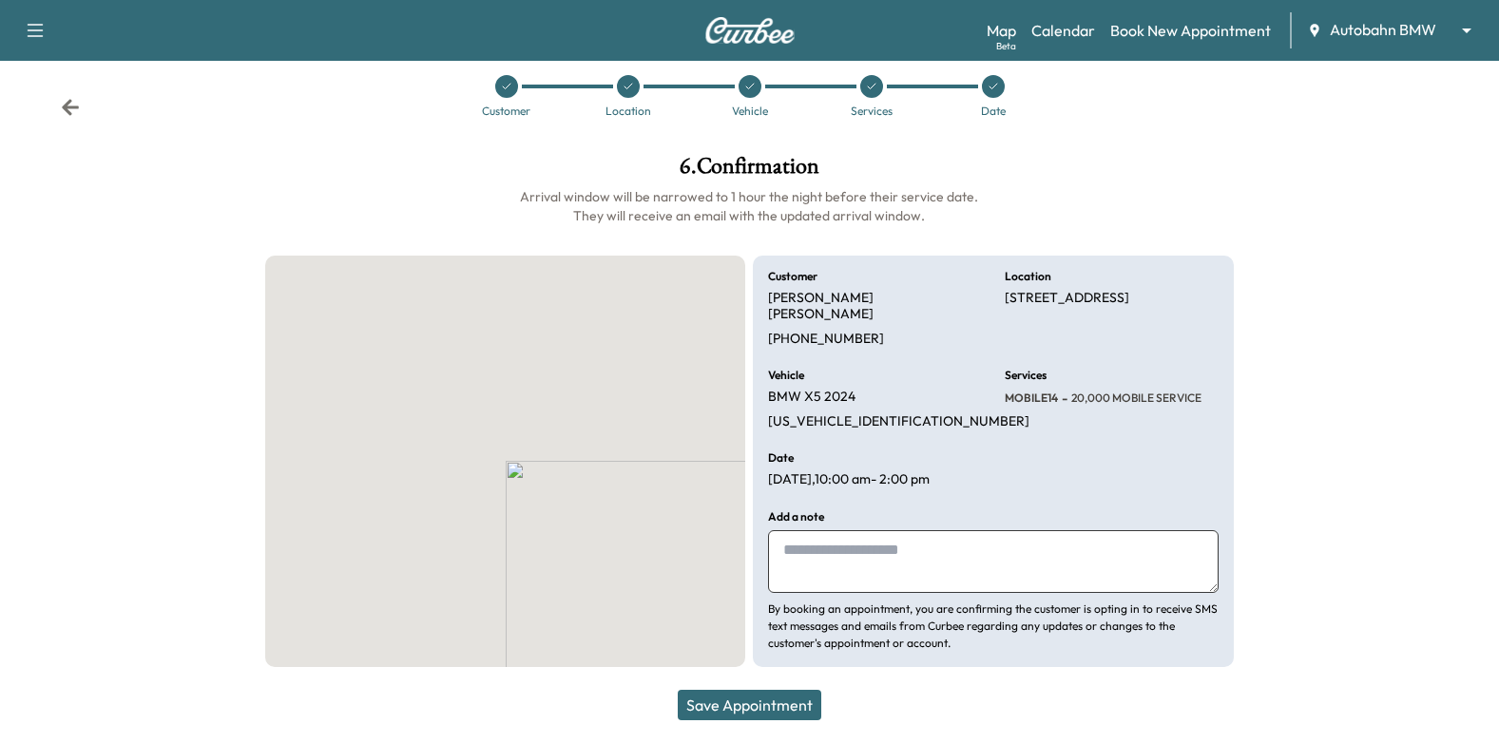
scroll to position [7, 0]
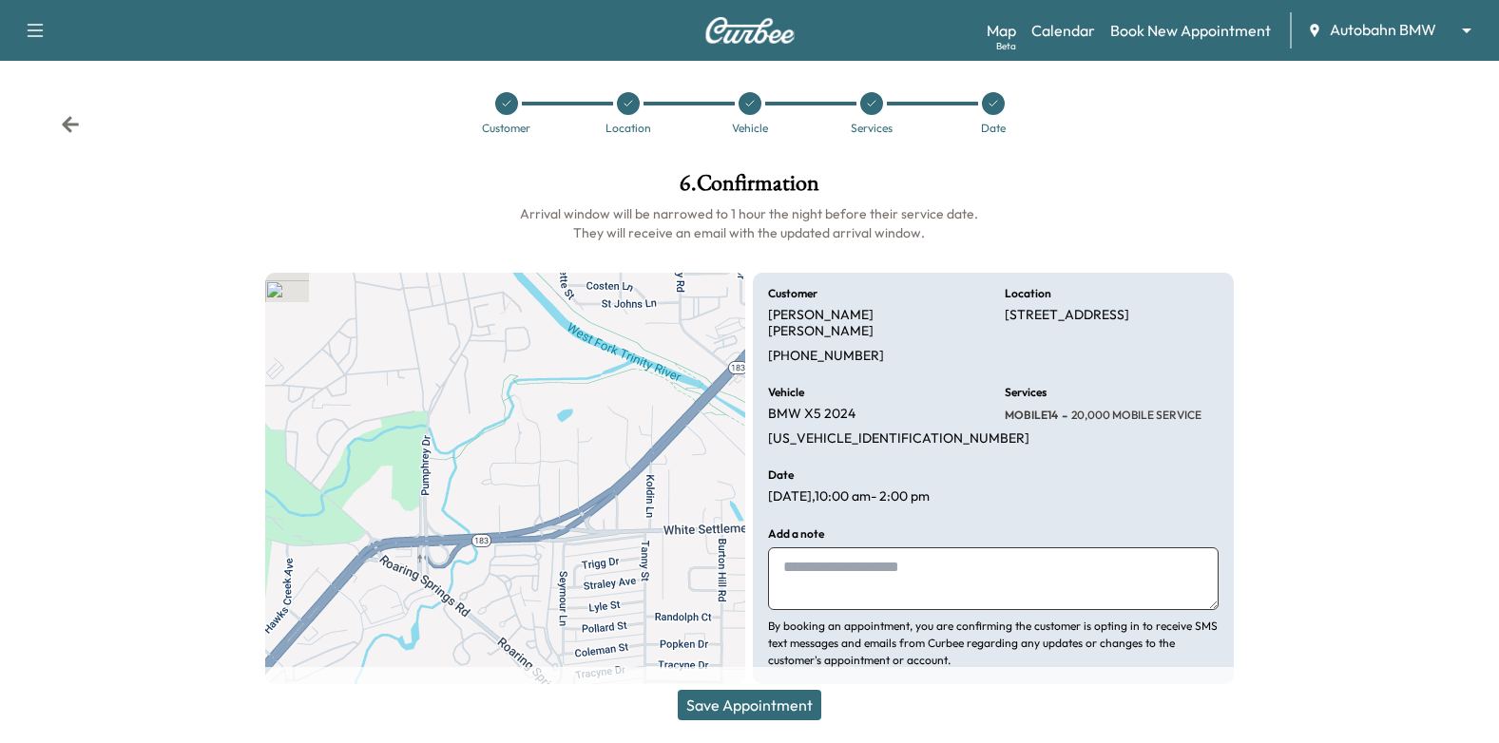
click at [977, 550] on textarea at bounding box center [993, 579] width 451 height 63
click at [936, 560] on textarea "**********" at bounding box center [993, 579] width 451 height 63
click at [787, 571] on textarea "**********" at bounding box center [993, 579] width 451 height 63
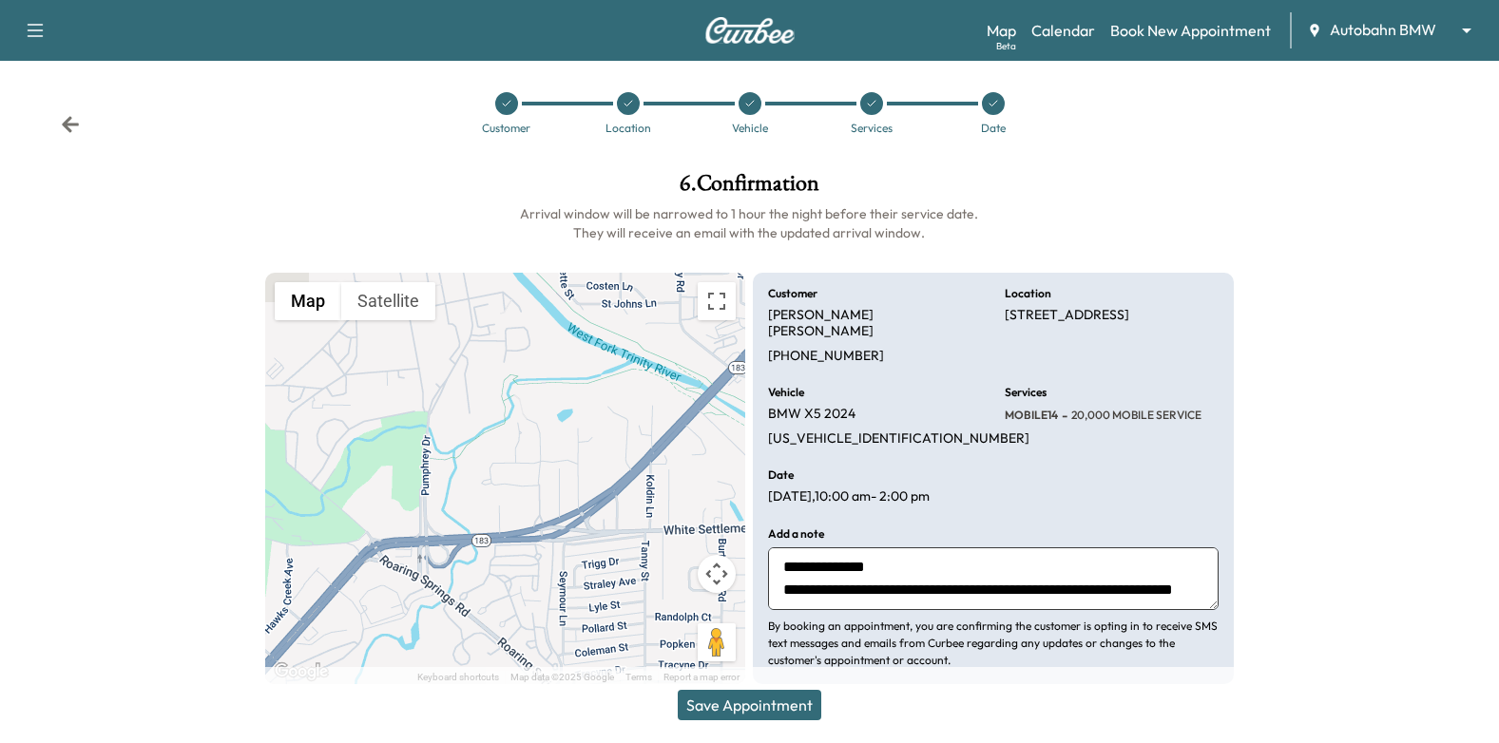
type textarea "**********"
click at [778, 701] on button "Save Appointment" at bounding box center [750, 705] width 144 height 30
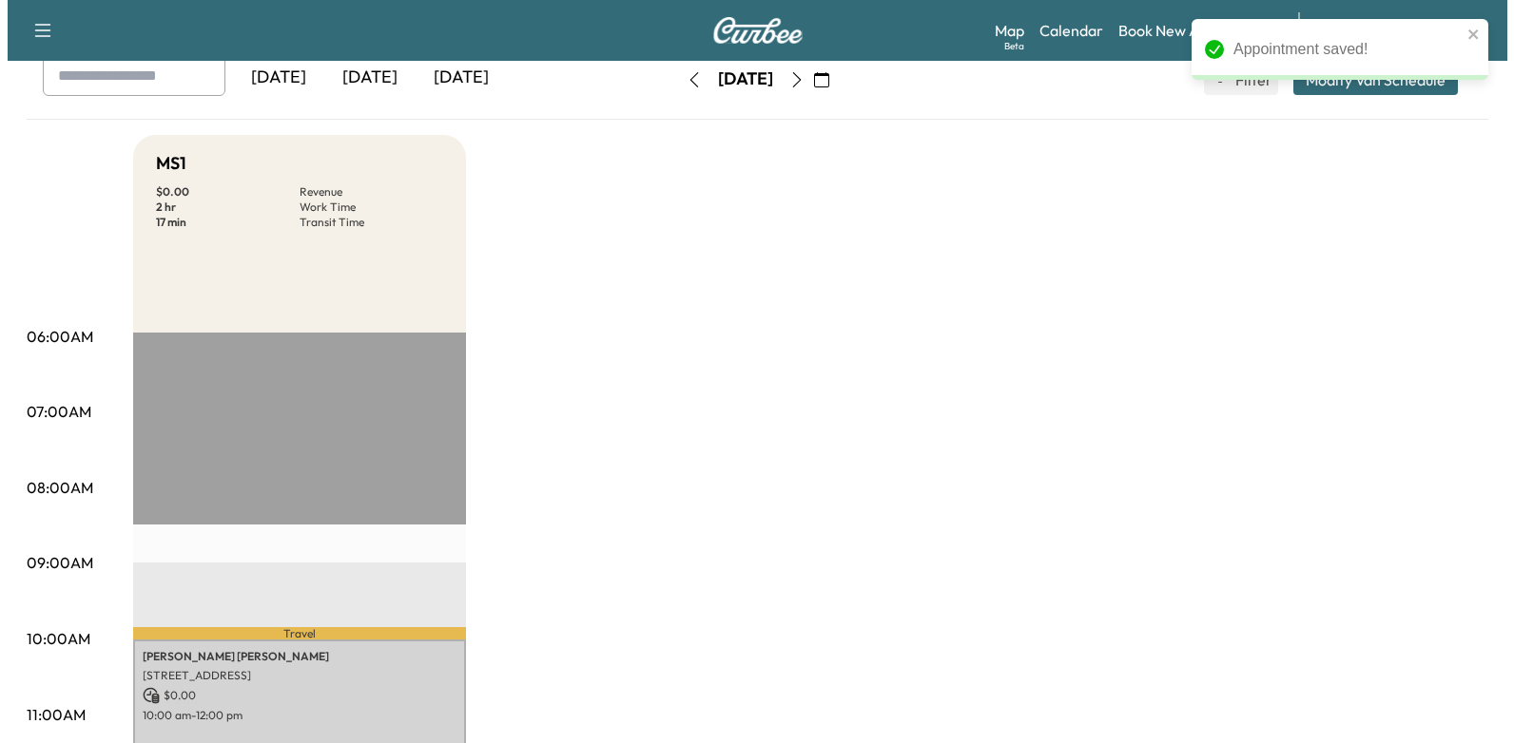
scroll to position [285, 0]
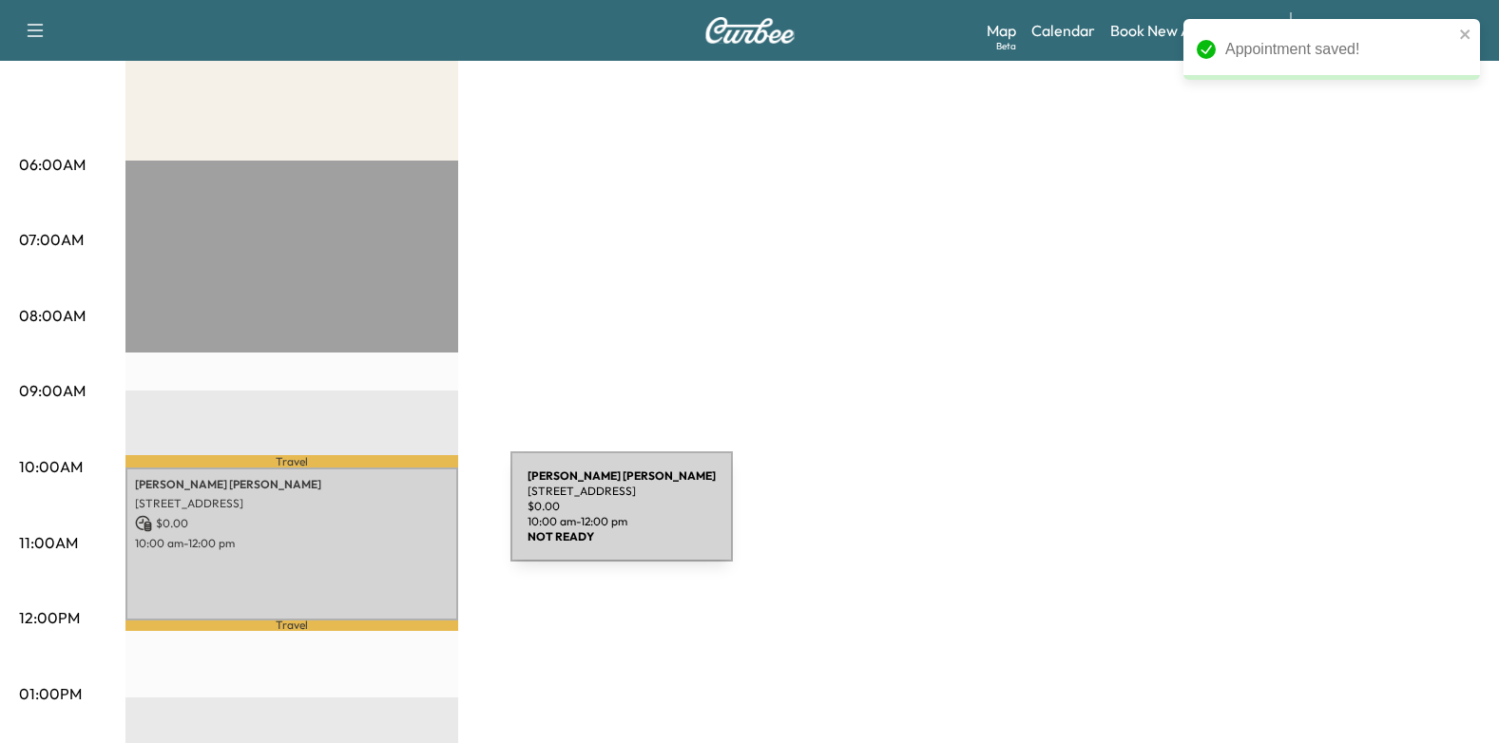
click at [367, 518] on p "$ 0.00" at bounding box center [292, 523] width 314 height 17
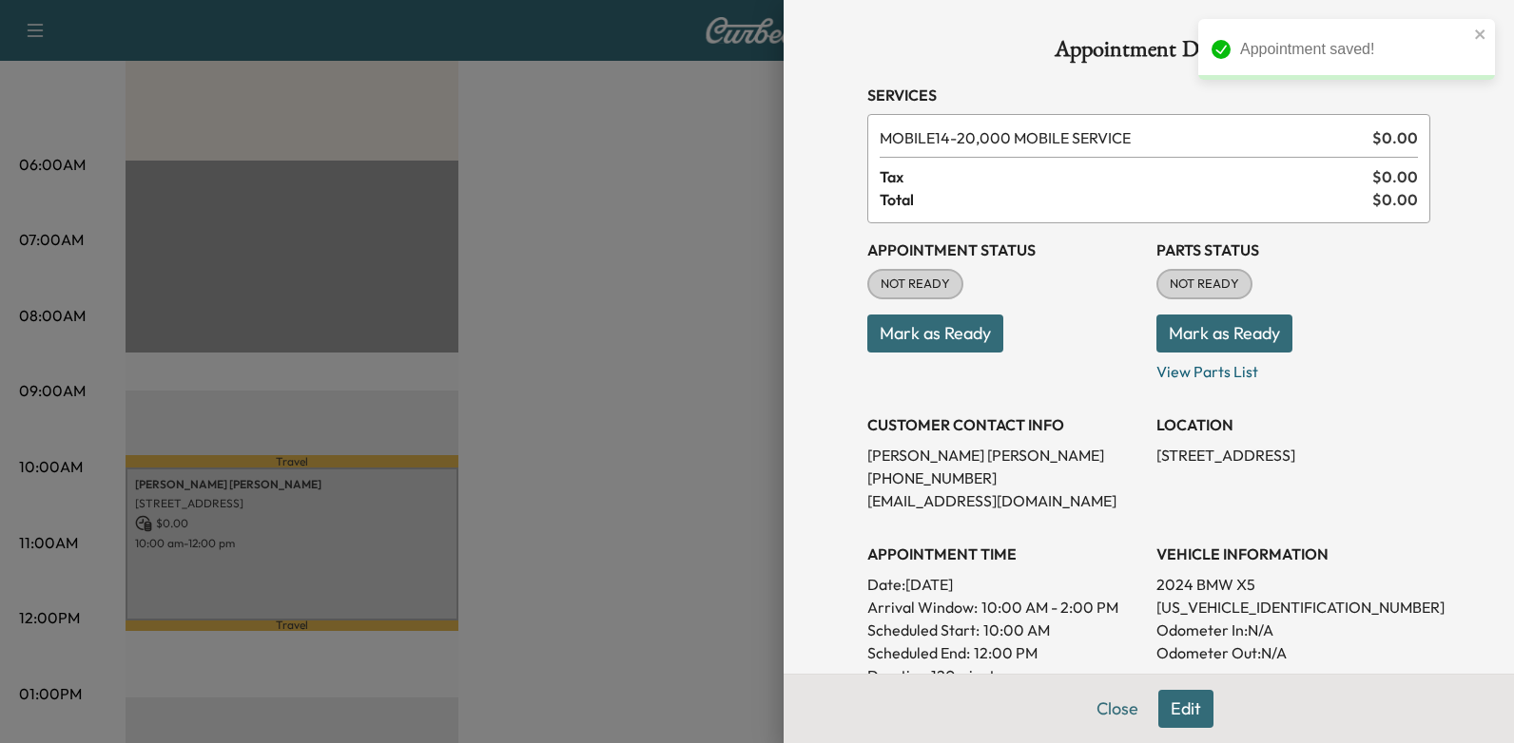
click at [938, 344] on button "Mark as Ready" at bounding box center [935, 334] width 136 height 38
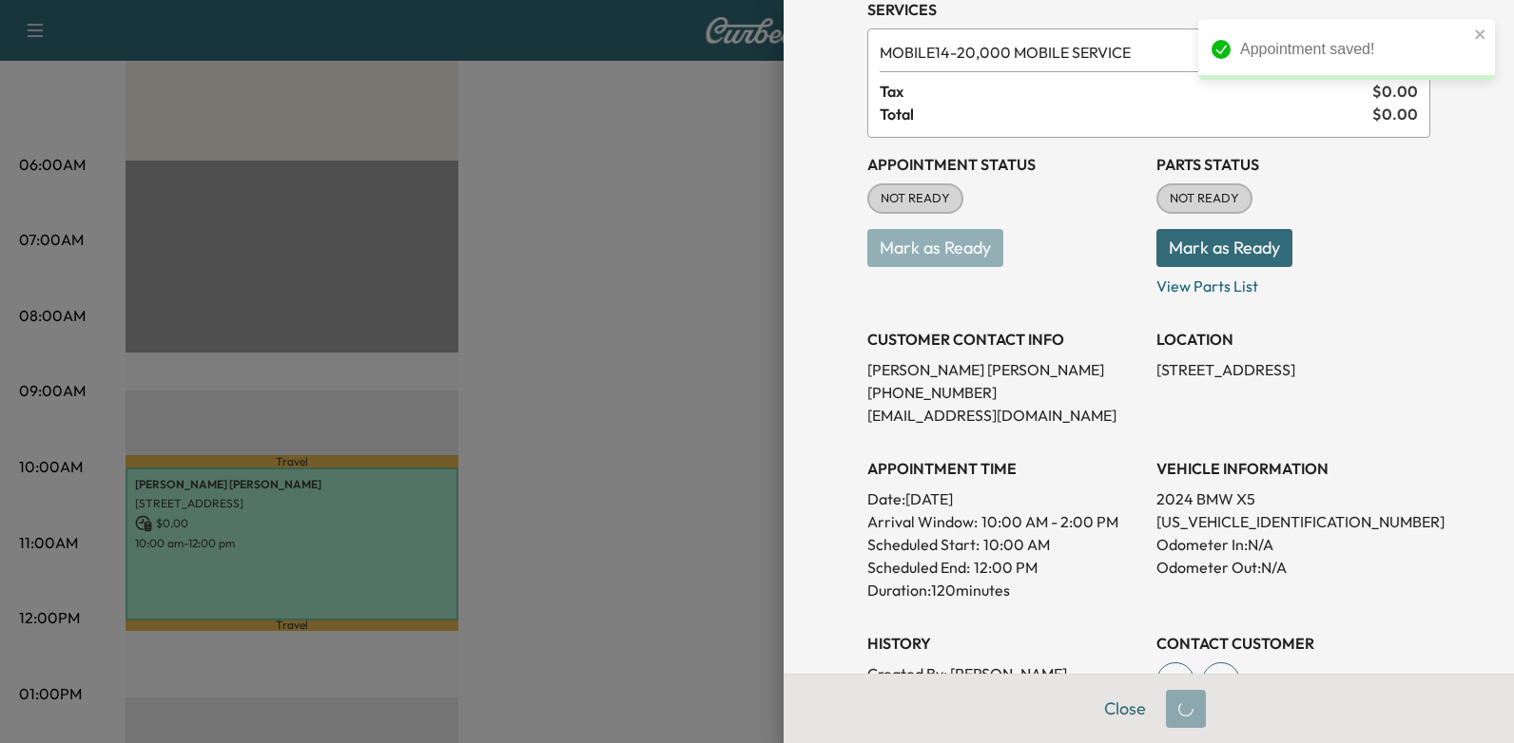
scroll to position [190, 0]
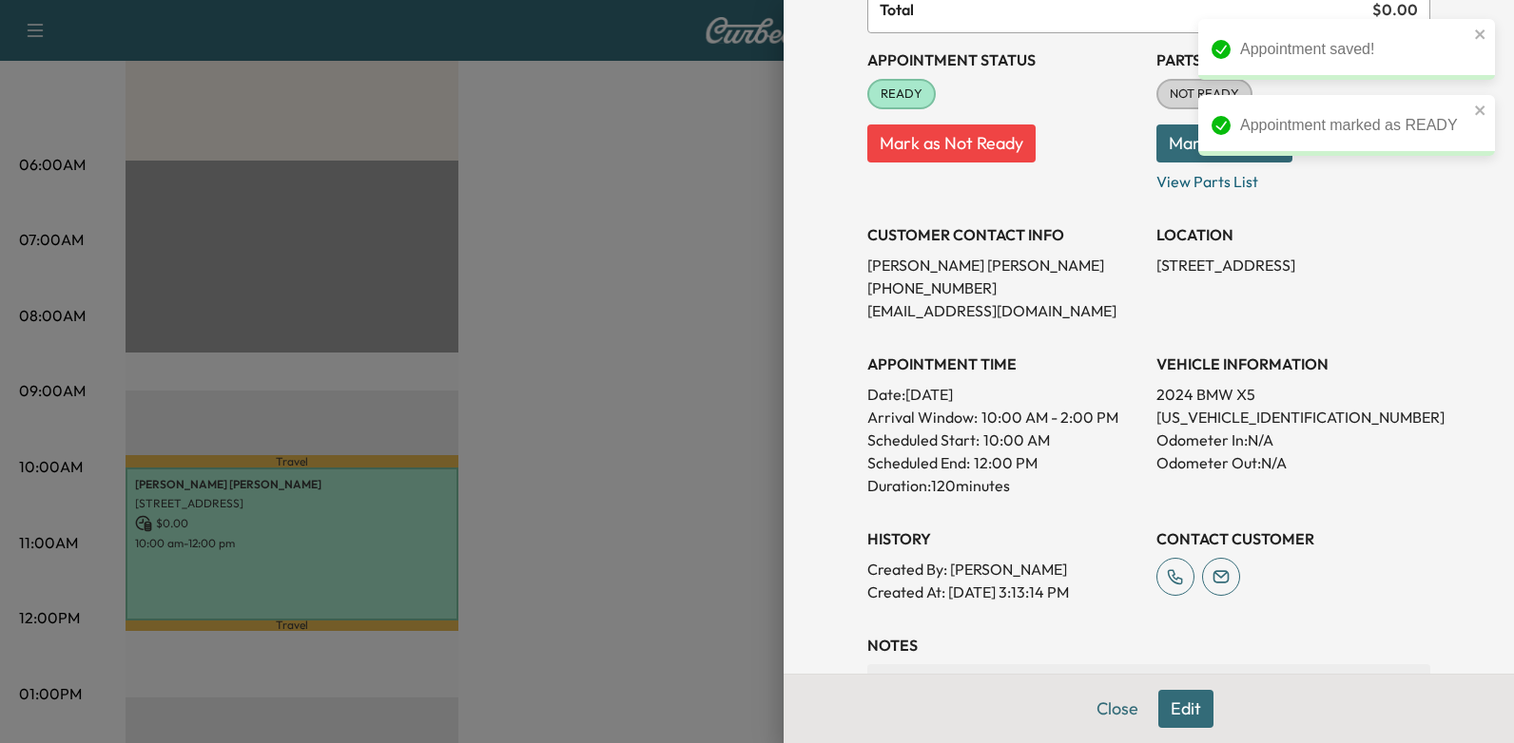
drag, startPoint x: 857, startPoint y: 264, endPoint x: 1106, endPoint y: 595, distance: 414.1
click at [1106, 595] on div "Appointment Status READY Mark as Not Ready Parts Status NOT READY Mark as Ready…" at bounding box center [1148, 318] width 563 height 570
drag, startPoint x: 1106, startPoint y: 595, endPoint x: 953, endPoint y: 570, distance: 155.2
copy div "[PERSON_NAME] [PHONE_NUMBER] [EMAIL_ADDRESS][DOMAIN_NAME] LOCATION [STREET_ADDR…"
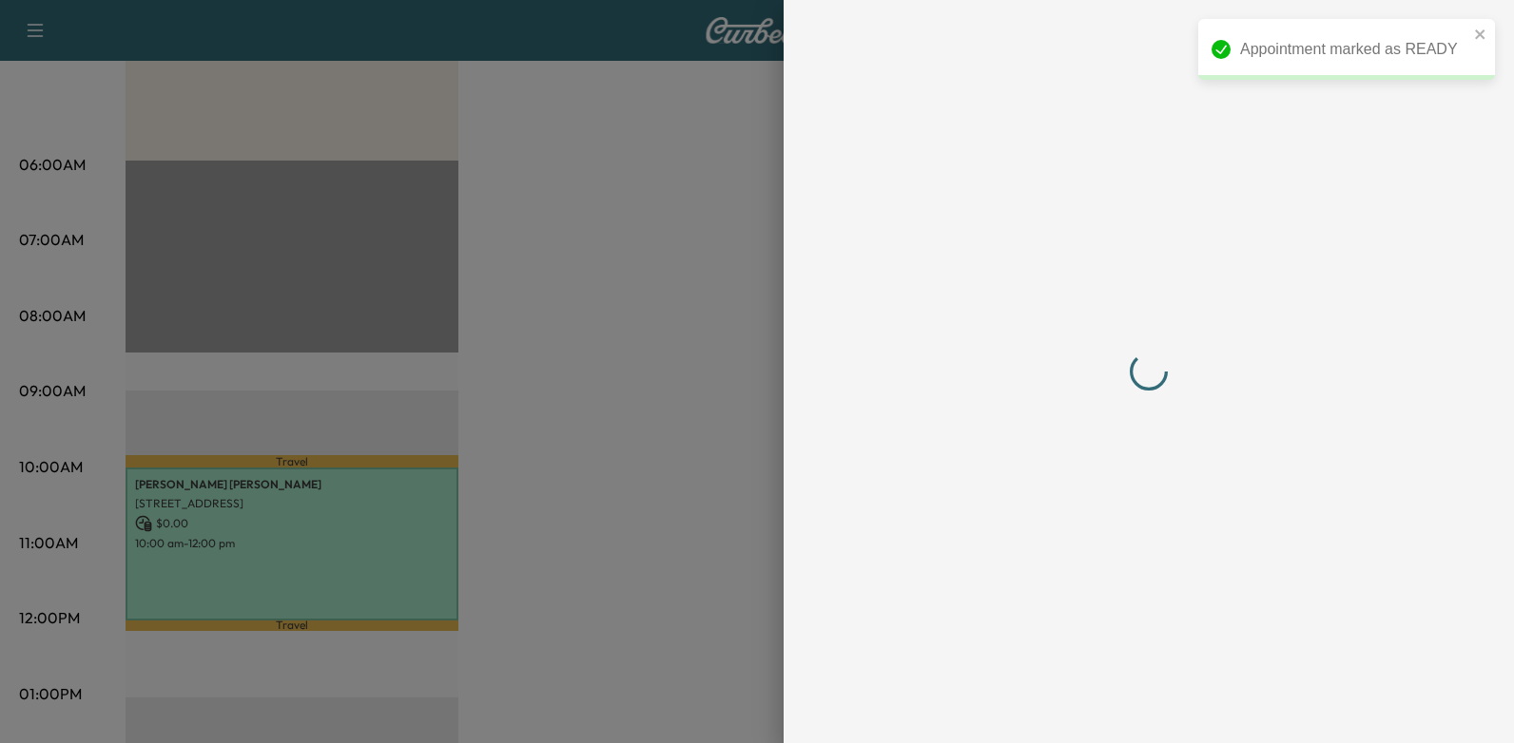
scroll to position [0, 0]
click at [1131, 428] on div at bounding box center [1148, 371] width 563 height 667
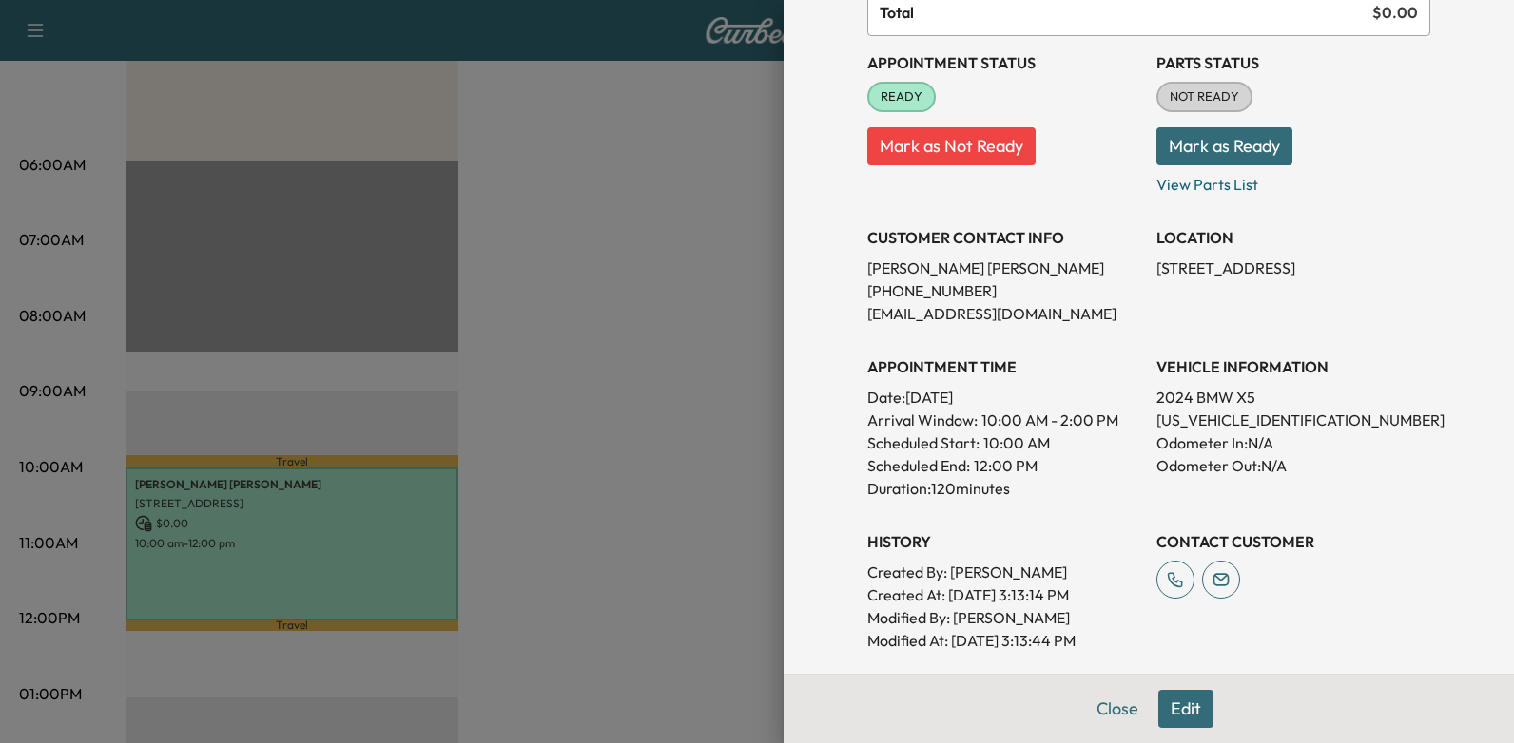
scroll to position [534, 0]
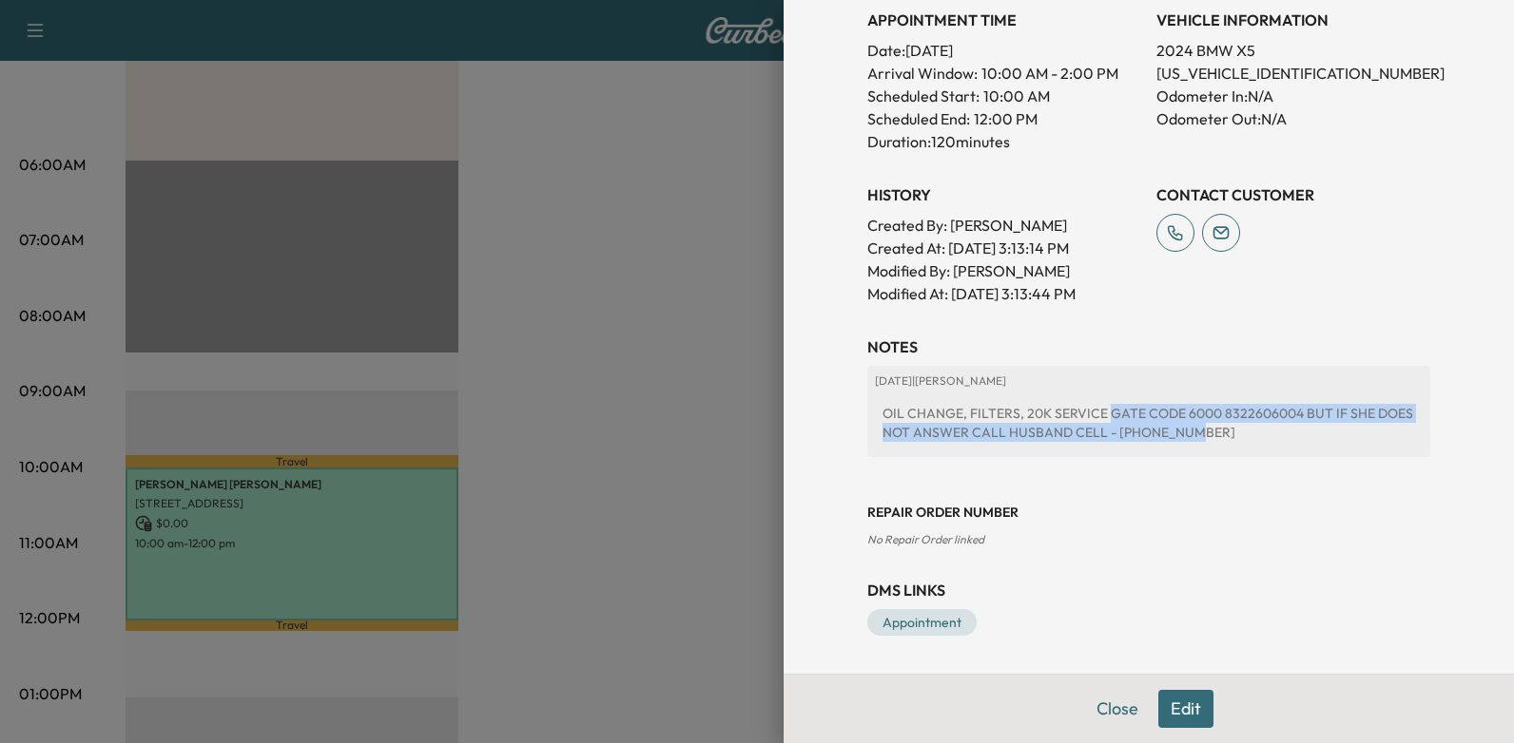
drag, startPoint x: 1129, startPoint y: 426, endPoint x: 1184, endPoint y: 452, distance: 60.0
click at [1184, 452] on div "[DATE] | [PERSON_NAME] OIL CHANGE, FILTERS, 20K SERVICE GATE CODE 6000 83226060…" at bounding box center [1148, 411] width 563 height 91
drag, startPoint x: 1184, startPoint y: 452, endPoint x: 1152, endPoint y: 437, distance: 34.5
copy div "GATE CODE 6000 8322606004 BUT IF SHE DOES NOT ANSWER CALL HUSBAND CELL - [PHONE…"
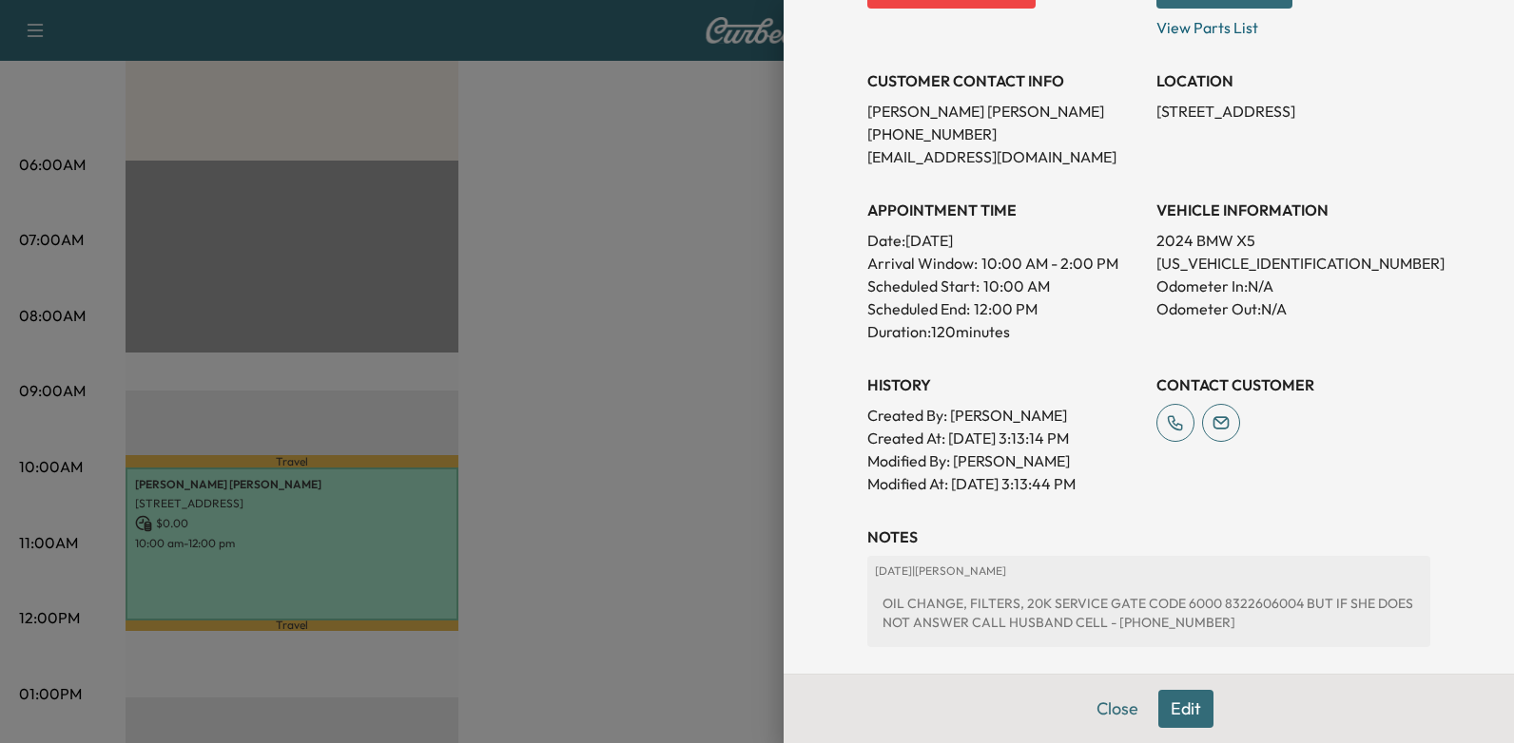
scroll to position [0, 0]
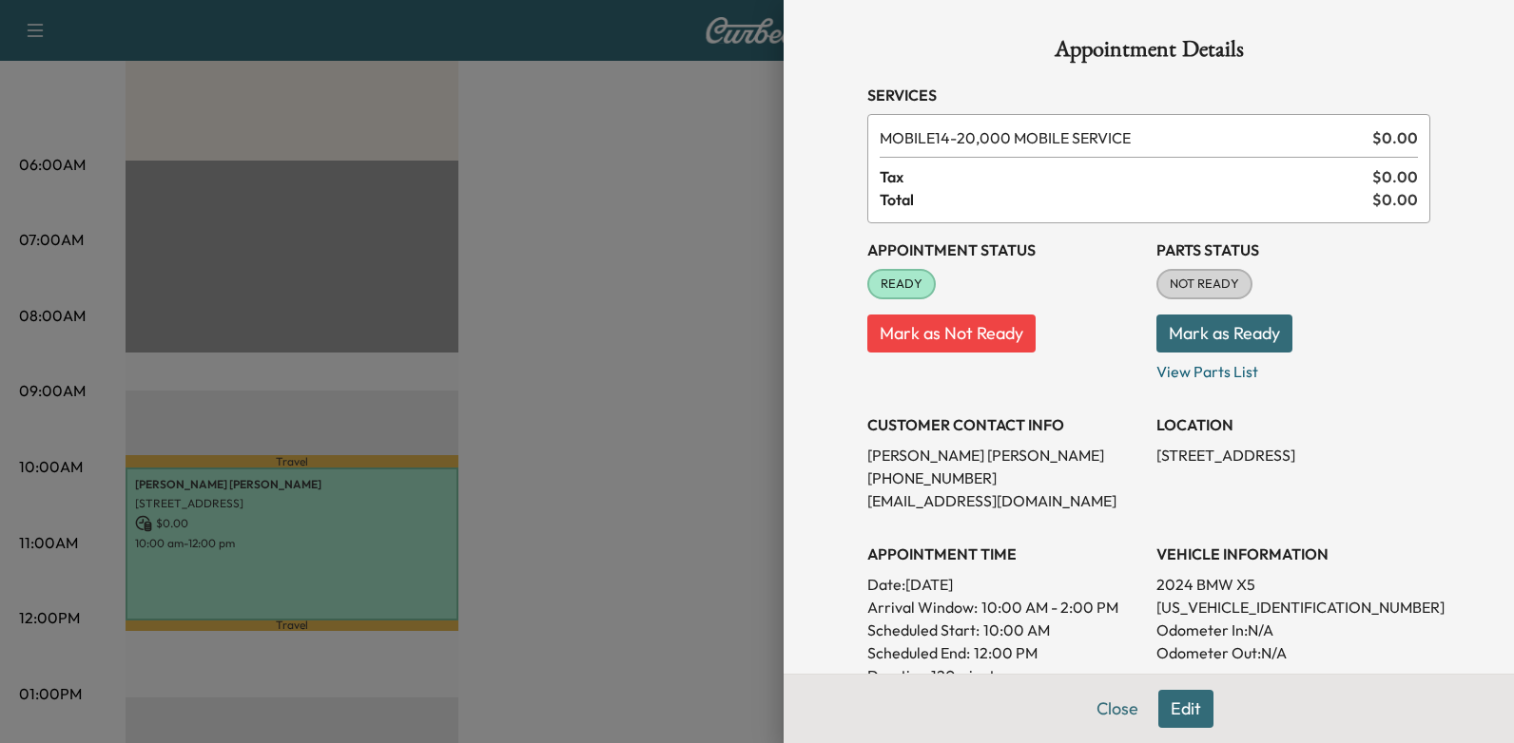
drag, startPoint x: 898, startPoint y: 583, endPoint x: 994, endPoint y: 586, distance: 96.1
click at [994, 586] on p "Date: [DATE]" at bounding box center [1004, 584] width 274 height 23
drag, startPoint x: 994, startPoint y: 586, endPoint x: 912, endPoint y: 586, distance: 82.7
click at [912, 586] on p "Date: [DATE]" at bounding box center [1004, 584] width 274 height 23
drag, startPoint x: 896, startPoint y: 585, endPoint x: 1033, endPoint y: 590, distance: 137.0
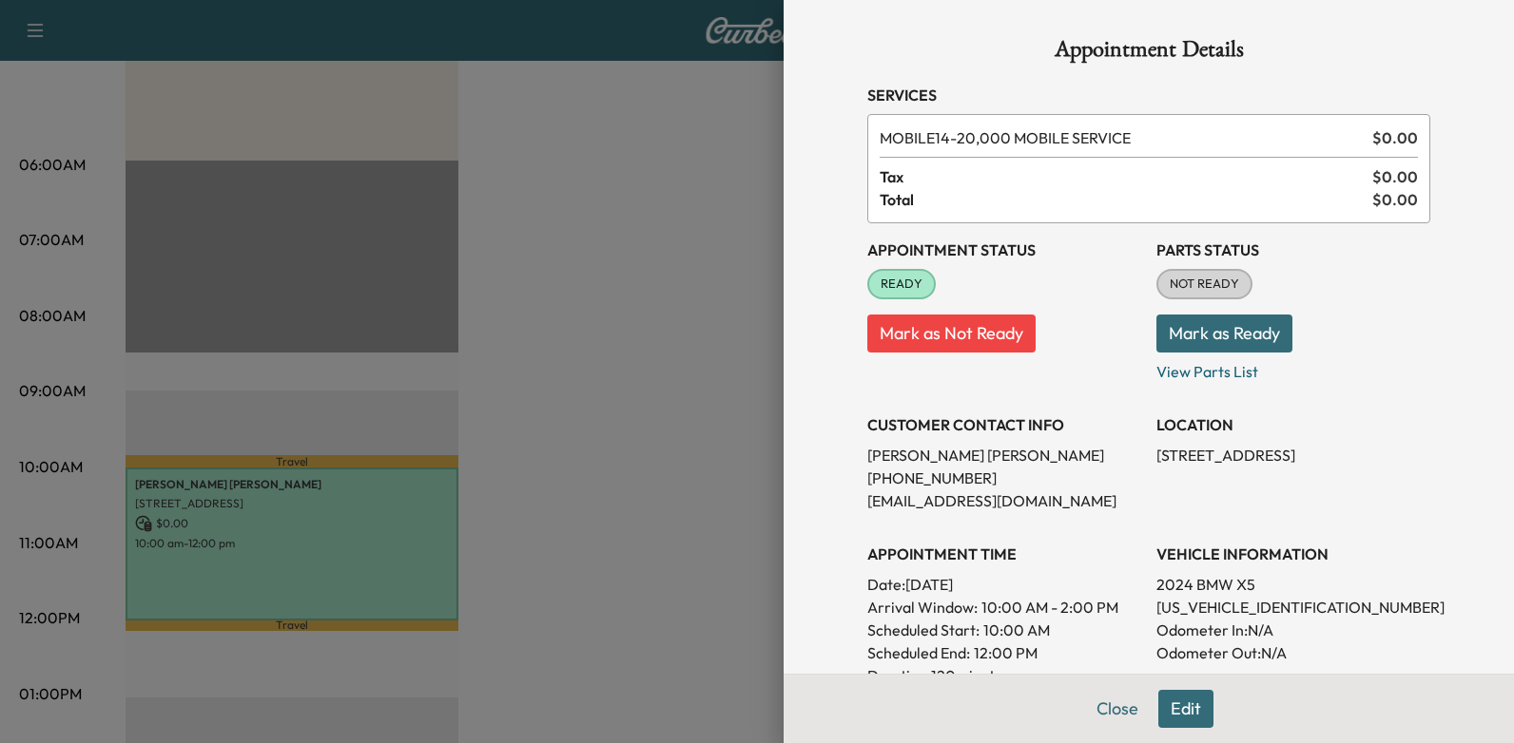
click at [1033, 590] on p "Date: [DATE]" at bounding box center [1004, 584] width 274 height 23
drag, startPoint x: 1033, startPoint y: 590, endPoint x: 1001, endPoint y: 582, distance: 32.5
copy p "[DATE]"
